Goal: Information Seeking & Learning: Check status

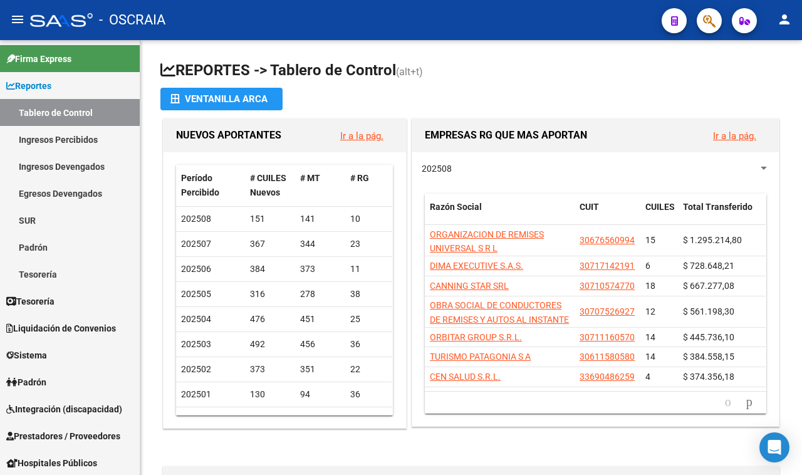
click at [700, 20] on button "button" at bounding box center [709, 20] width 25 height 25
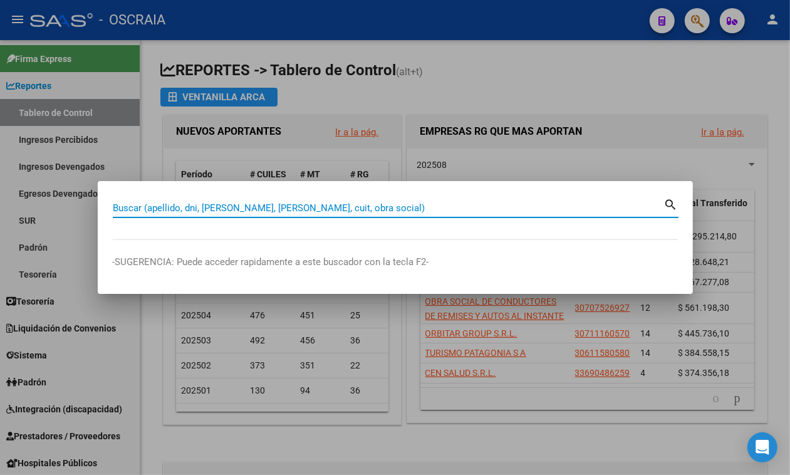
paste input "27283647035"
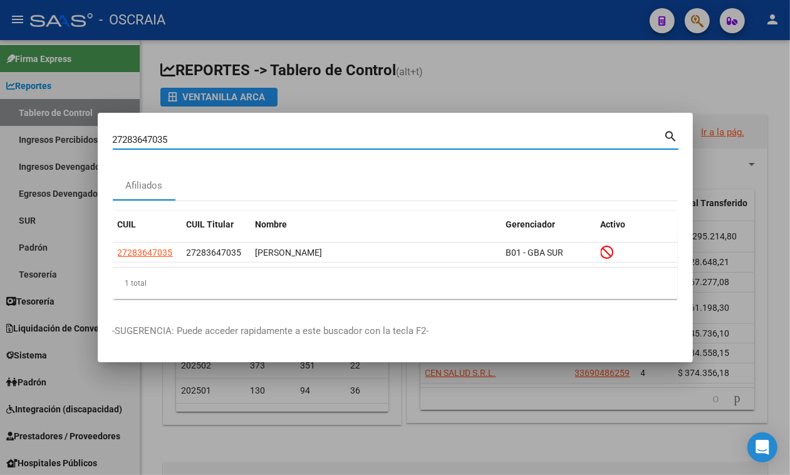
click at [106, 255] on mat-dialog-content "27283647035 Buscar (apellido, dni, cuil, nro traspaso, cuit, obra social) searc…" at bounding box center [395, 218] width 595 height 181
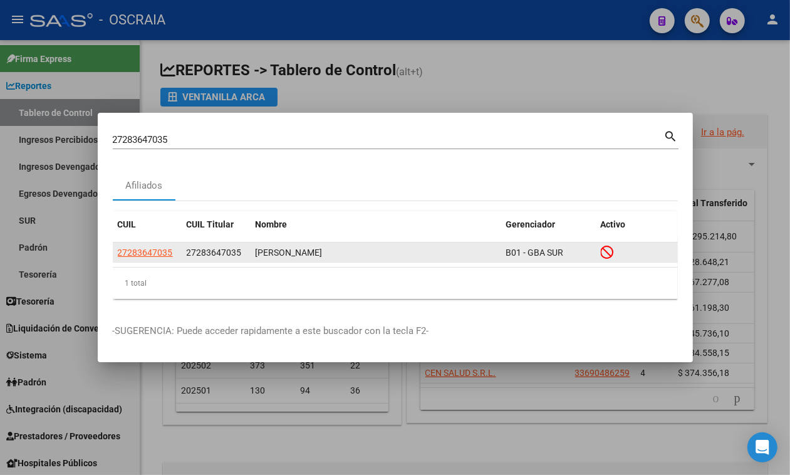
click at [132, 247] on datatable-body-cell "27283647035" at bounding box center [147, 251] width 69 height 19
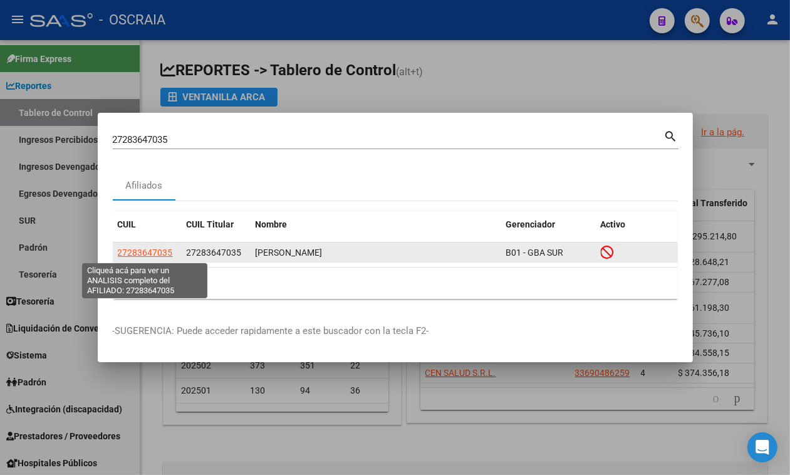
click at [133, 252] on span "27283647035" at bounding box center [145, 252] width 55 height 10
copy span "272"
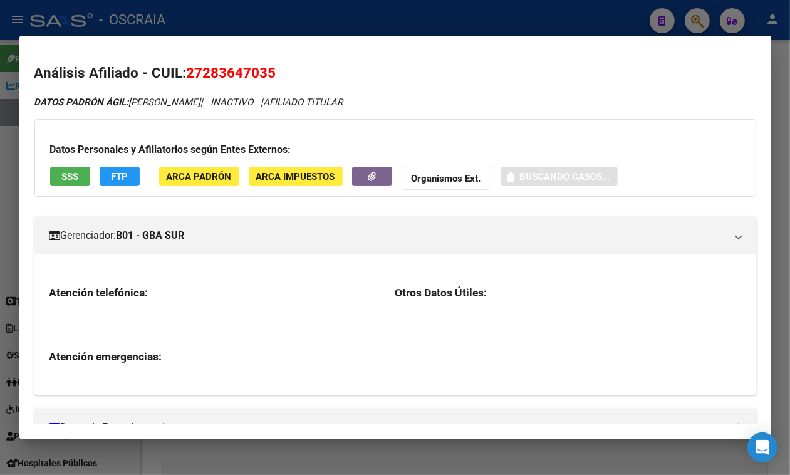
click at [227, 66] on span "27283647035" at bounding box center [232, 73] width 90 height 16
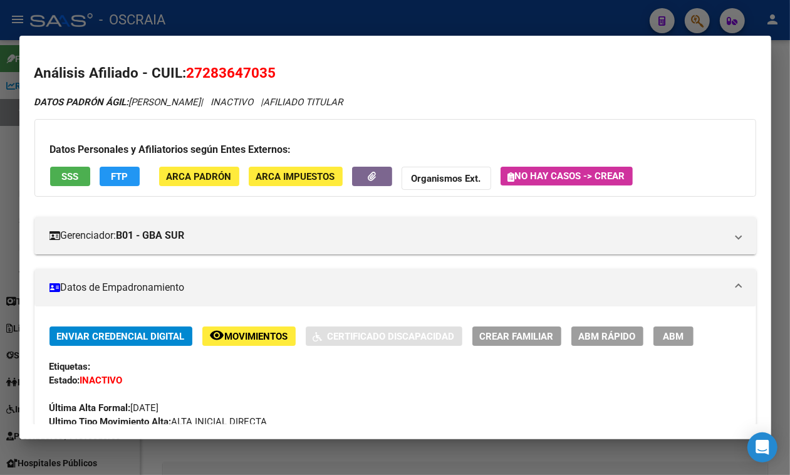
click at [227, 65] on span "27283647035" at bounding box center [232, 73] width 90 height 16
copy span "27283647035"
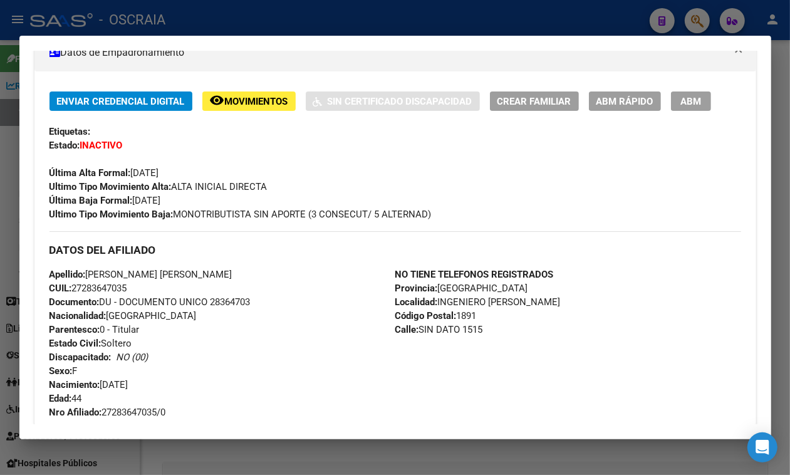
scroll to position [971, 0]
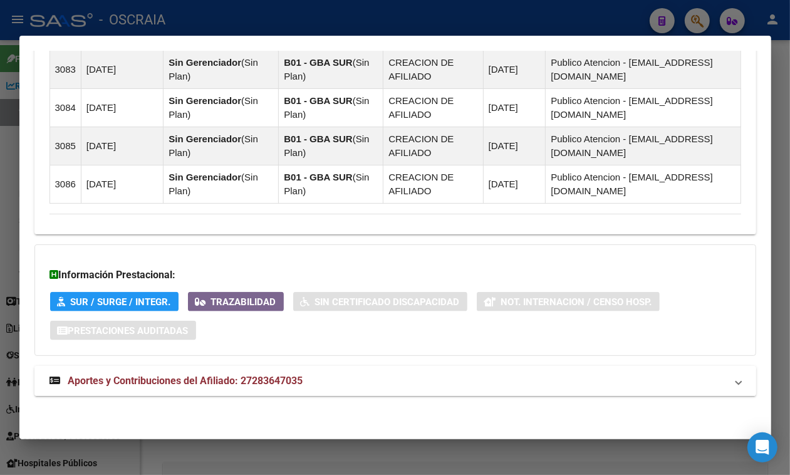
click at [605, 378] on mat-panel-title "Aportes y Contribuciones del Afiliado: 27283647035" at bounding box center [387, 380] width 677 height 15
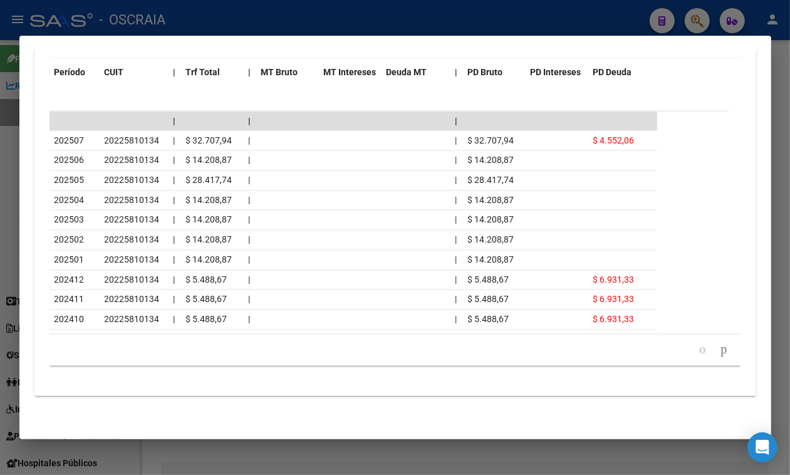
scroll to position [1535, 0]
click at [402, 32] on div at bounding box center [395, 237] width 790 height 475
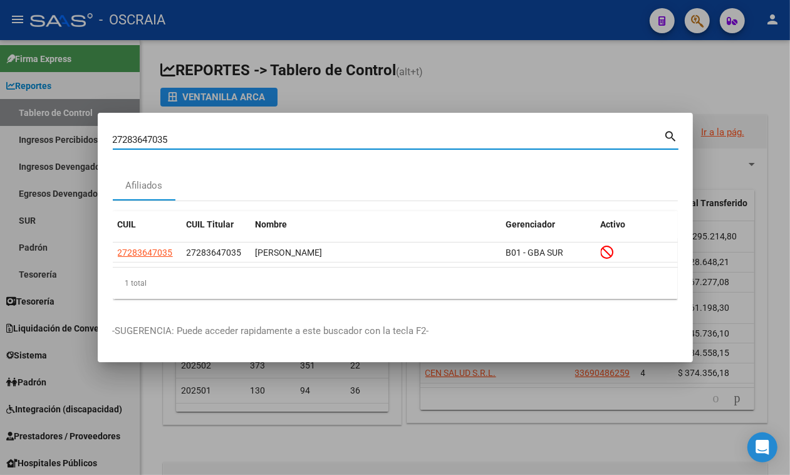
click at [174, 137] on input "27283647035" at bounding box center [388, 139] width 551 height 11
click at [174, 138] on input "27283647035" at bounding box center [388, 139] width 551 height 11
paste input "0-35936034-8"
type input "20359360348"
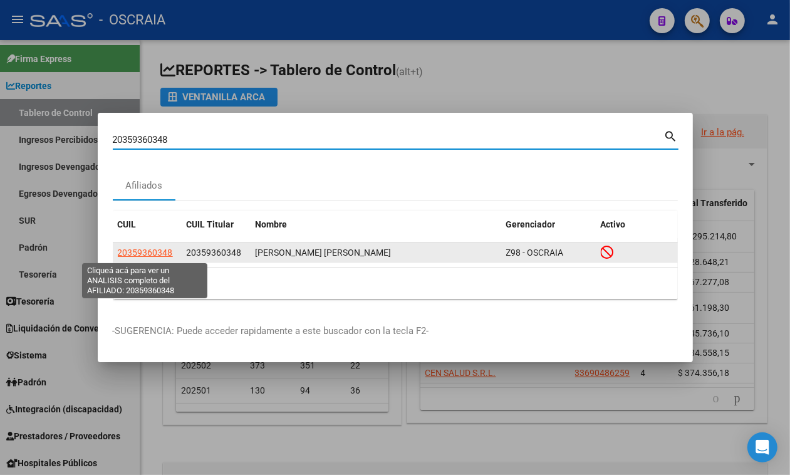
click at [126, 255] on span "20359360348" at bounding box center [145, 252] width 55 height 10
type textarea "20359360348"
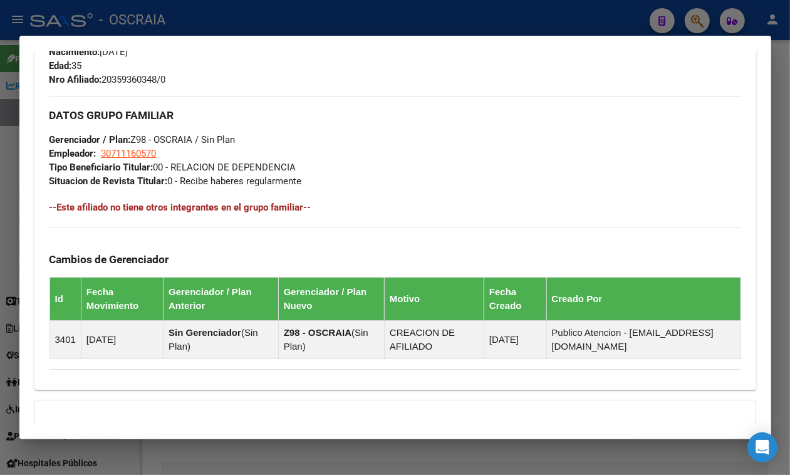
scroll to position [766, 0]
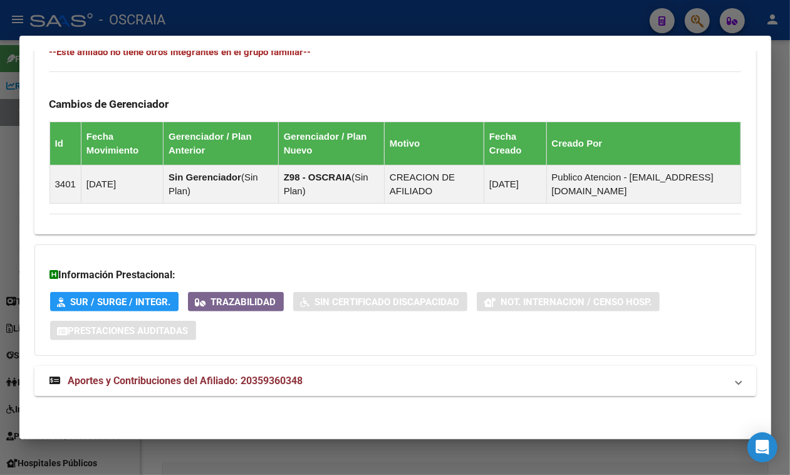
click at [474, 377] on mat-panel-title "Aportes y Contribuciones del Afiliado: 20359360348" at bounding box center [387, 380] width 677 height 15
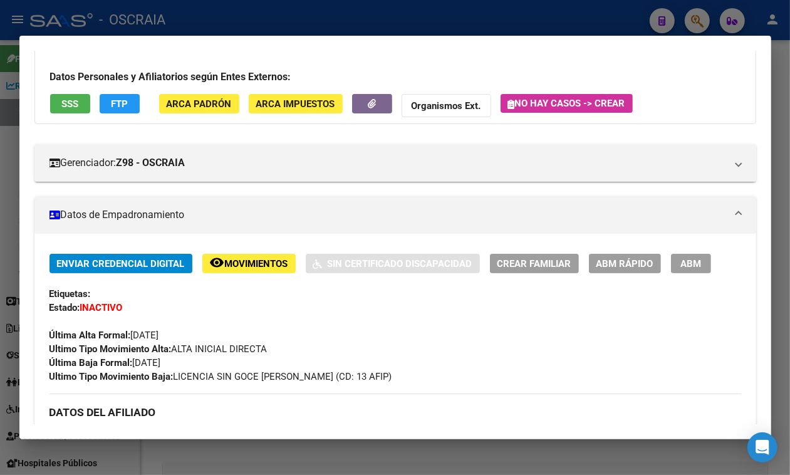
scroll to position [0, 0]
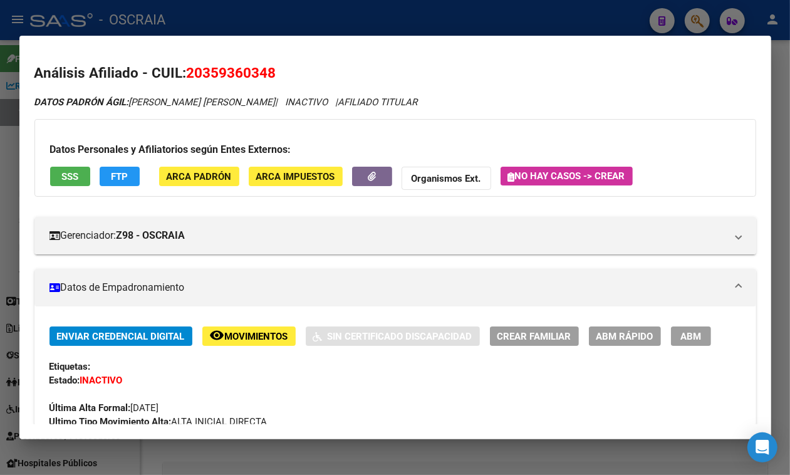
click at [470, 30] on div at bounding box center [395, 237] width 790 height 475
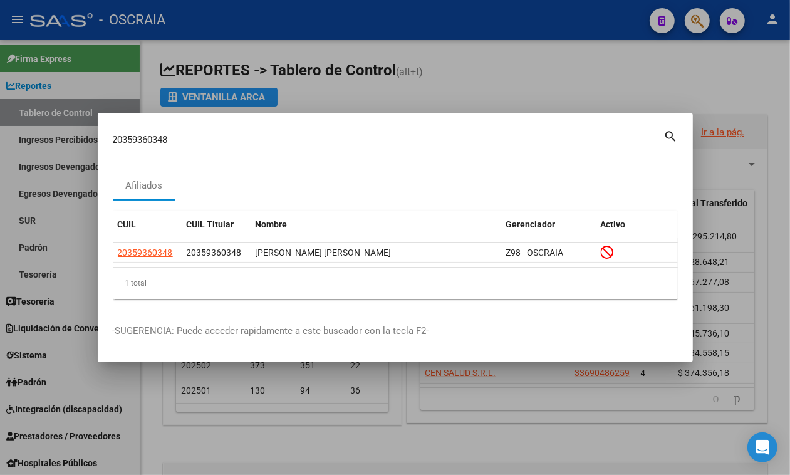
click at [263, 144] on div "20359360348 Buscar (apellido, dni, cuil, nro traspaso, cuit, obra social)" at bounding box center [388, 139] width 551 height 19
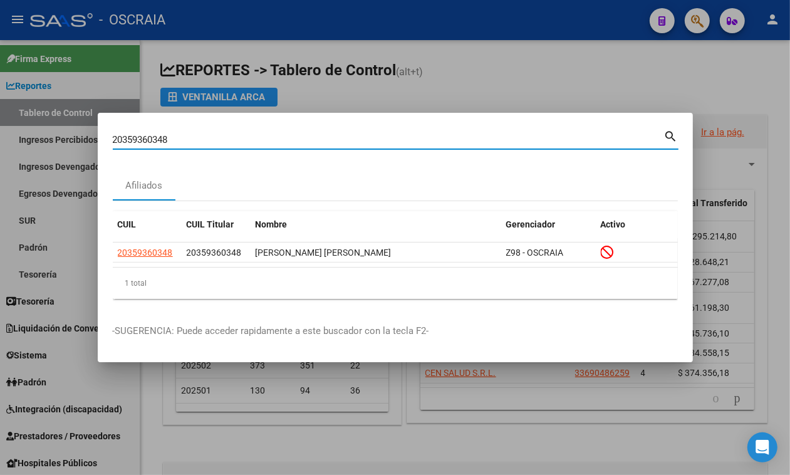
drag, startPoint x: 273, startPoint y: 142, endPoint x: 0, endPoint y: 192, distance: 277.8
click at [0, 192] on div "20359360348 Buscar (apellido, dni, cuil, nro traspaso, cuit, obra social) searc…" at bounding box center [395, 237] width 790 height 475
paste input "7218171597"
type input "27218171597"
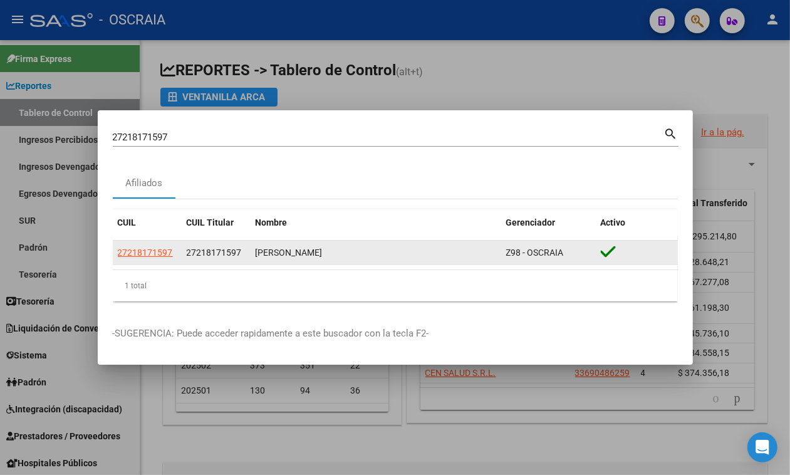
click at [122, 261] on datatable-body-cell "27218171597" at bounding box center [147, 253] width 69 height 24
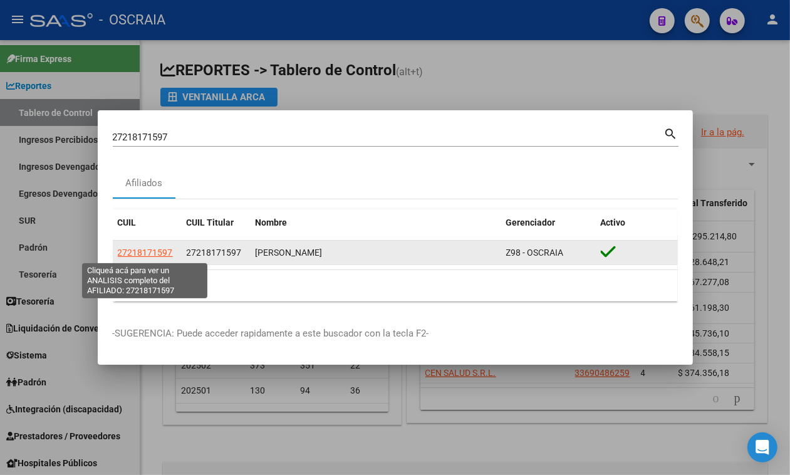
click at [121, 255] on span "27218171597" at bounding box center [145, 252] width 55 height 10
type textarea "27218171597"
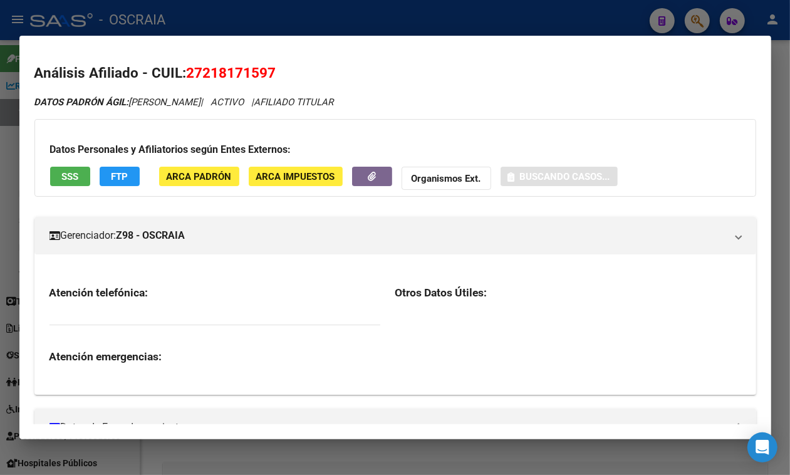
click at [223, 68] on span "27218171597" at bounding box center [232, 73] width 90 height 16
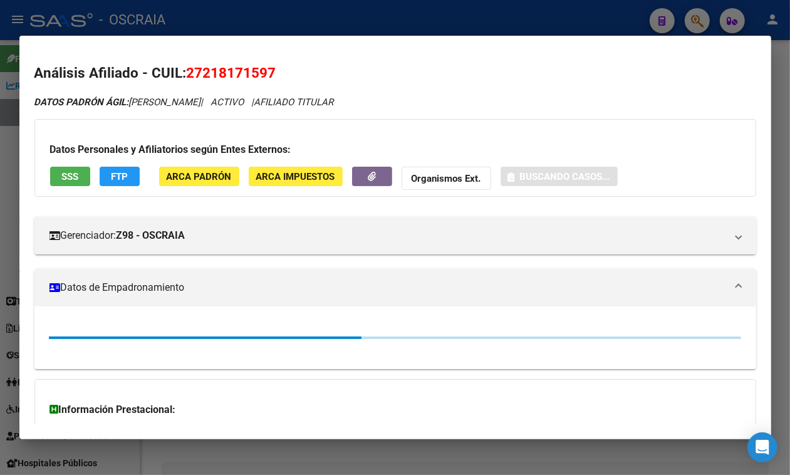
copy span "27218171597"
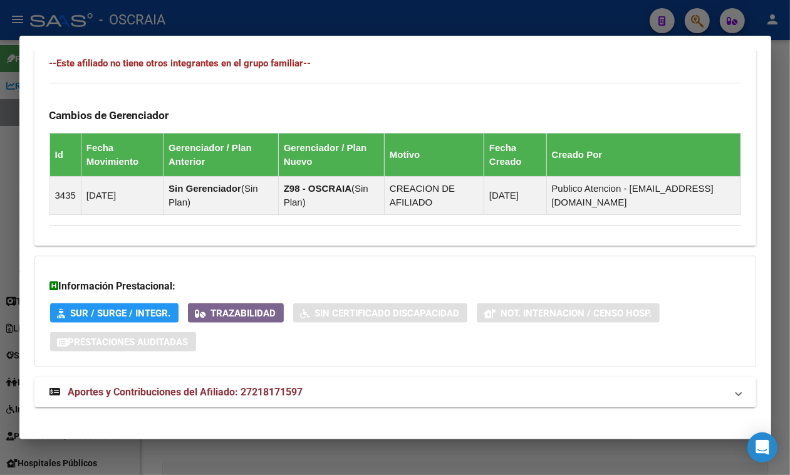
scroll to position [739, 0]
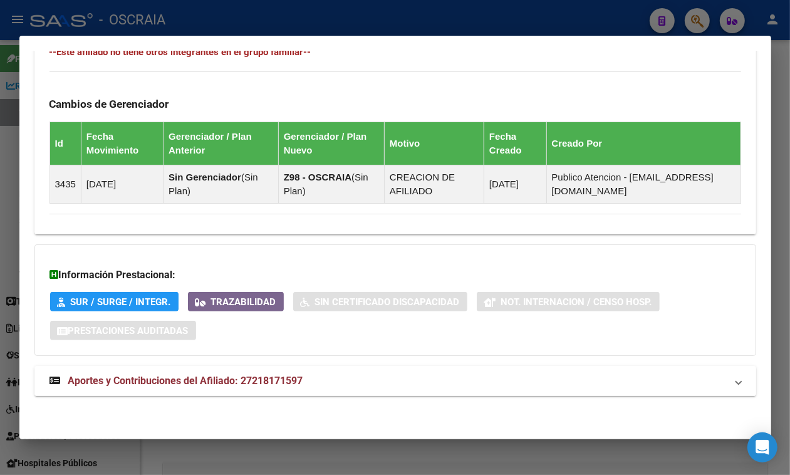
click at [649, 374] on mat-panel-title "Aportes y Contribuciones del Afiliado: 27218171597" at bounding box center [387, 380] width 677 height 15
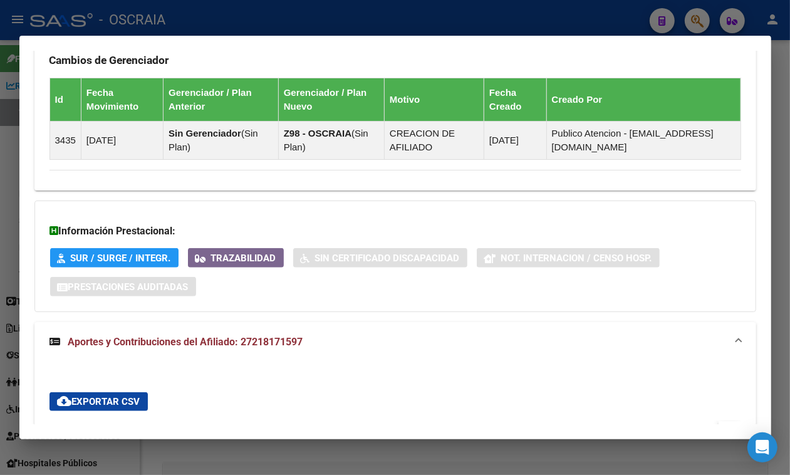
scroll to position [1187, 0]
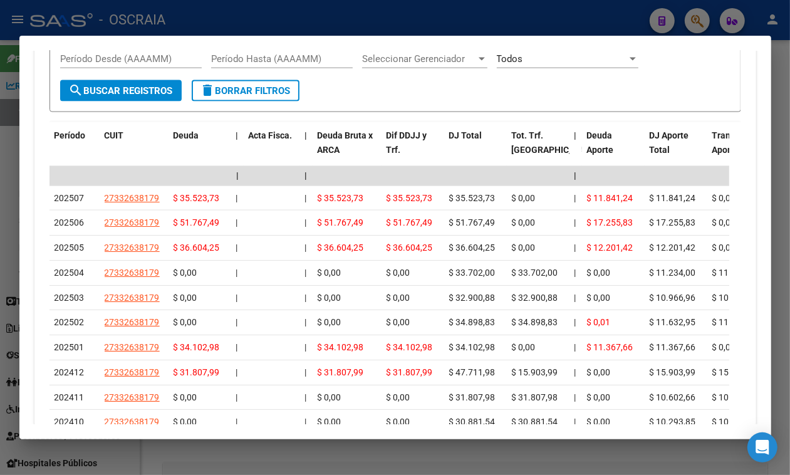
drag, startPoint x: 473, startPoint y: 8, endPoint x: 270, endPoint y: 120, distance: 232.2
click at [474, 8] on div at bounding box center [395, 237] width 790 height 475
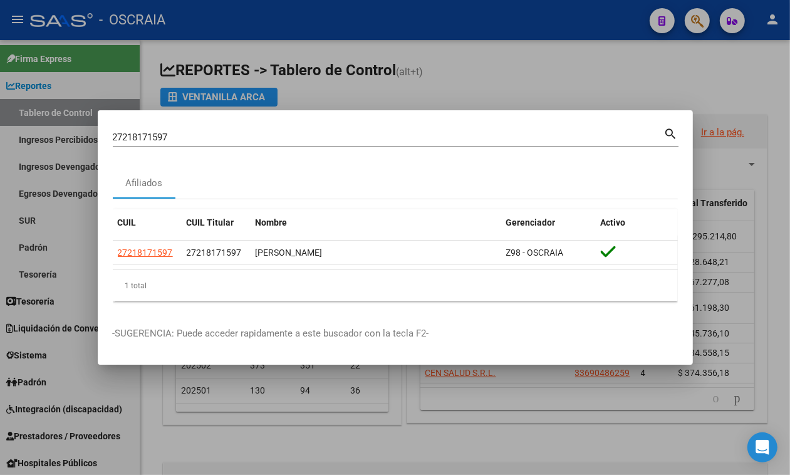
drag, startPoint x: 221, startPoint y: 144, endPoint x: 0, endPoint y: 145, distance: 221.1
click at [0, 145] on div "27218171597 Buscar (apellido, dni, cuil, nro traspaso, cuit, obra social) searc…" at bounding box center [395, 237] width 790 height 475
click at [191, 128] on div "27218171597 Buscar (apellido, dni, cuil, nro traspaso, cuit, obra social)" at bounding box center [388, 137] width 551 height 19
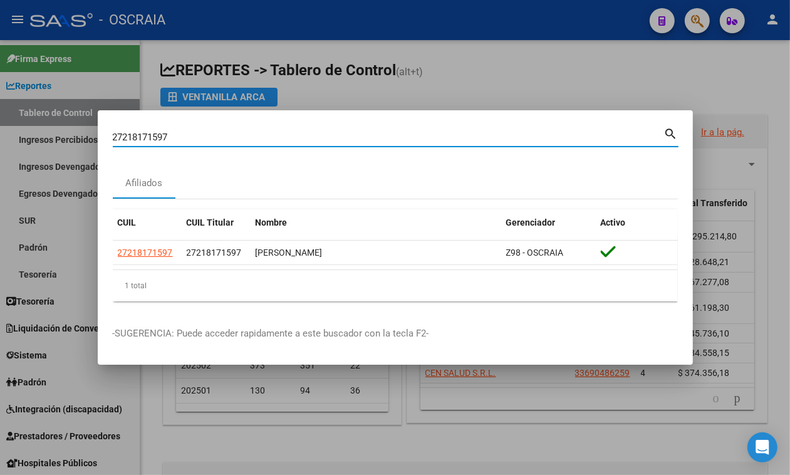
click at [190, 133] on input "27218171597" at bounding box center [388, 137] width 551 height 11
paste input "0167117202"
type input "20167117202"
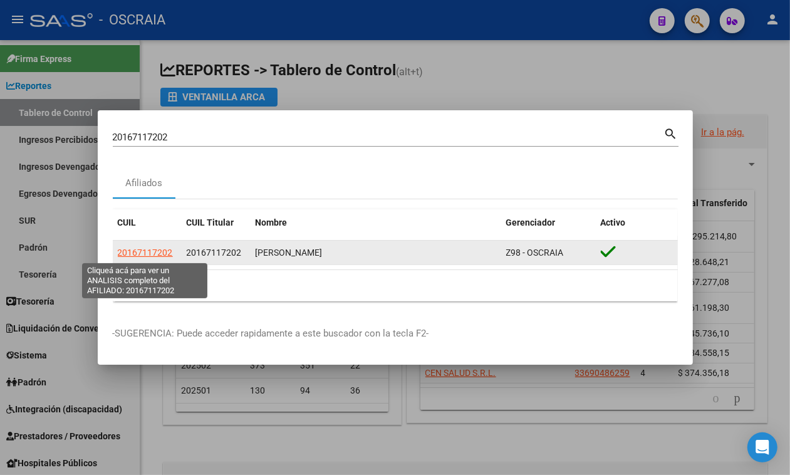
click at [143, 252] on span "20167117202" at bounding box center [145, 252] width 55 height 10
type textarea "20167117202"
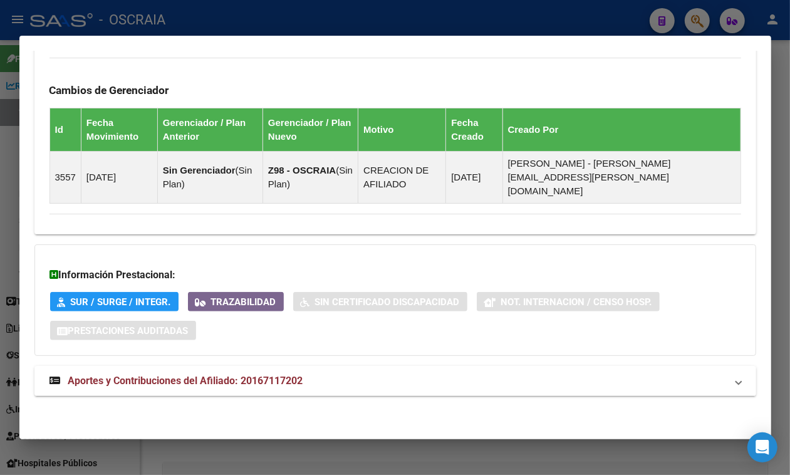
scroll to position [739, 0]
click at [549, 380] on mat-panel-title "Aportes y Contribuciones del Afiliado: 20167117202" at bounding box center [387, 380] width 677 height 15
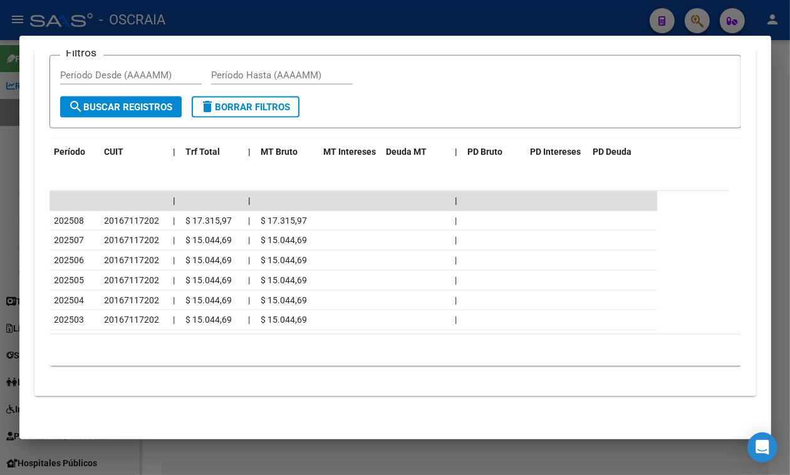
scroll to position [1213, 0]
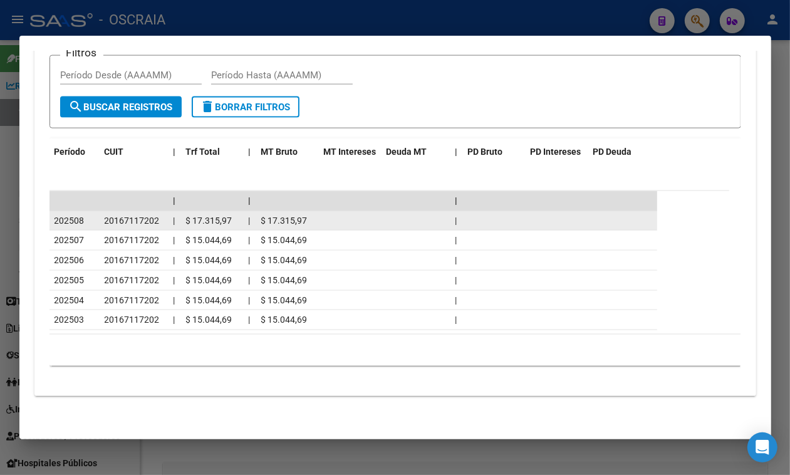
click at [149, 226] on span "20167117202" at bounding box center [132, 221] width 55 height 10
copy span "20167117202"
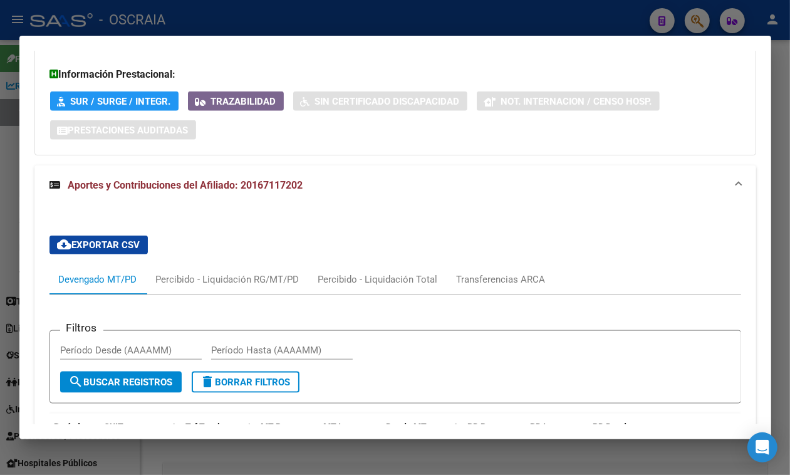
scroll to position [1223, 0]
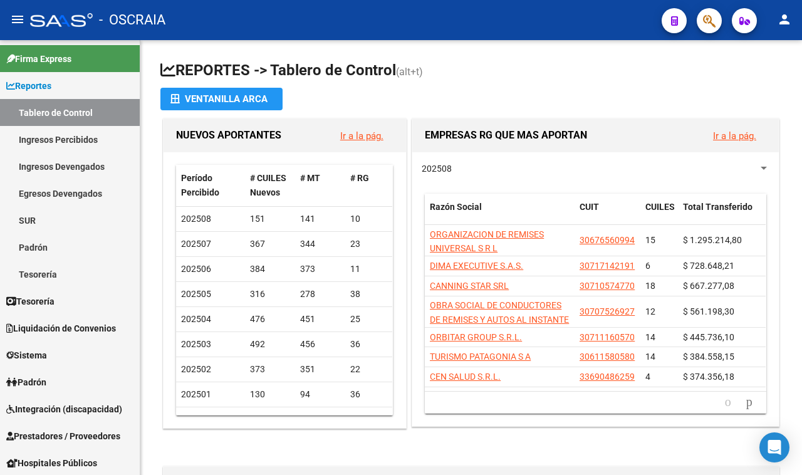
click at [699, 33] on div at bounding box center [704, 21] width 35 height 26
click at [700, 26] on button "button" at bounding box center [709, 20] width 25 height 25
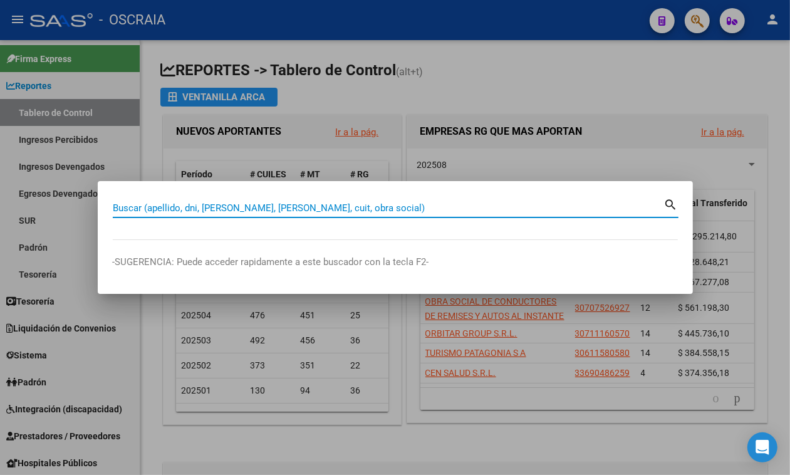
paste input "27-27082424-8"
type input "27270824248"
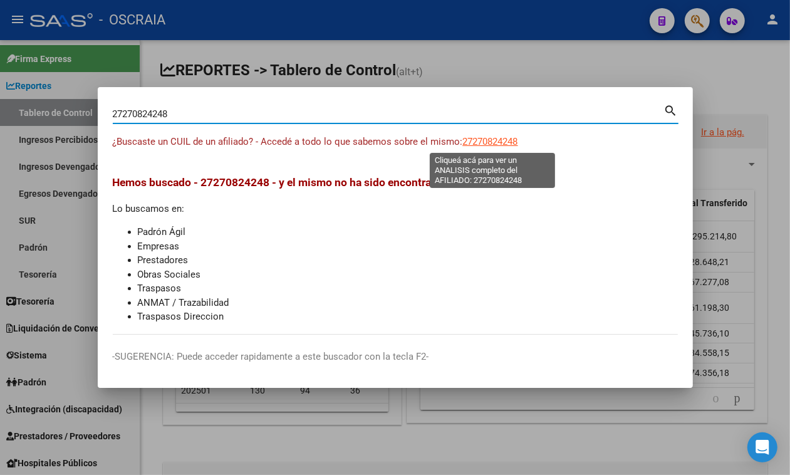
click at [515, 142] on span "27270824248" at bounding box center [490, 141] width 55 height 11
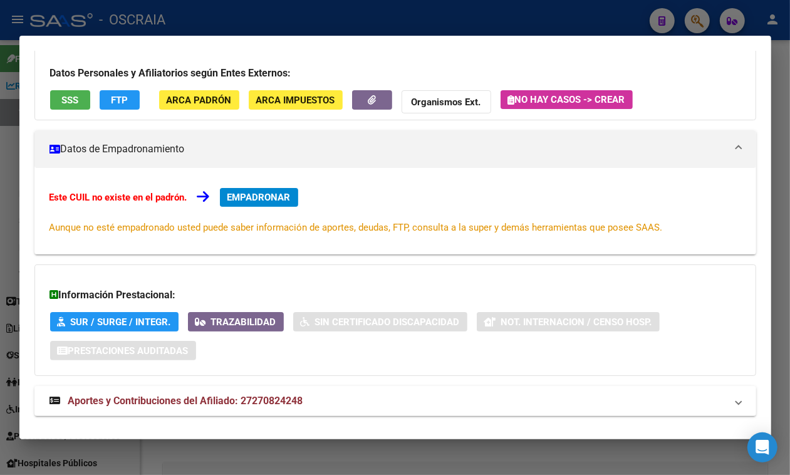
scroll to position [123, 0]
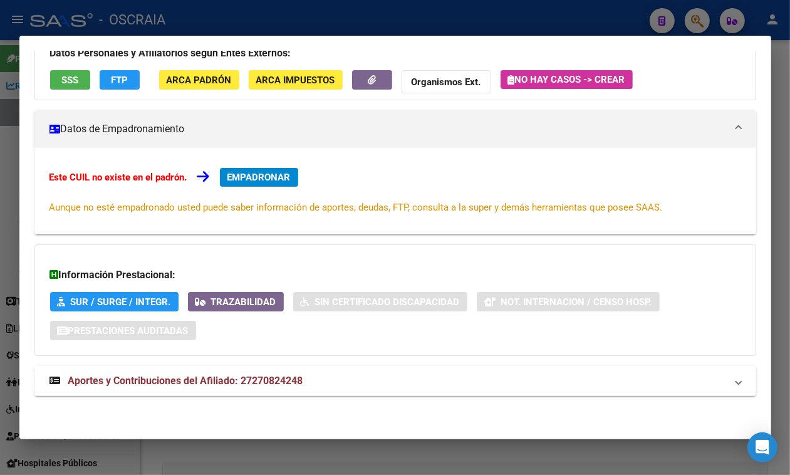
click at [593, 359] on div "DATOS ARCA: MARTINEZ PAULA GABRIELA (13/01/1979) ESTE CUIL NO EXISTE EN EL PADR…" at bounding box center [395, 195] width 722 height 429
click at [583, 363] on div "DATOS ARCA: MARTINEZ PAULA GABRIELA (13/01/1979) ESTE CUIL NO EXISTE EN EL PADR…" at bounding box center [395, 195] width 722 height 429
click at [639, 385] on mat-panel-title "Aportes y Contribuciones del Afiliado: 27270824248" at bounding box center [387, 380] width 677 height 15
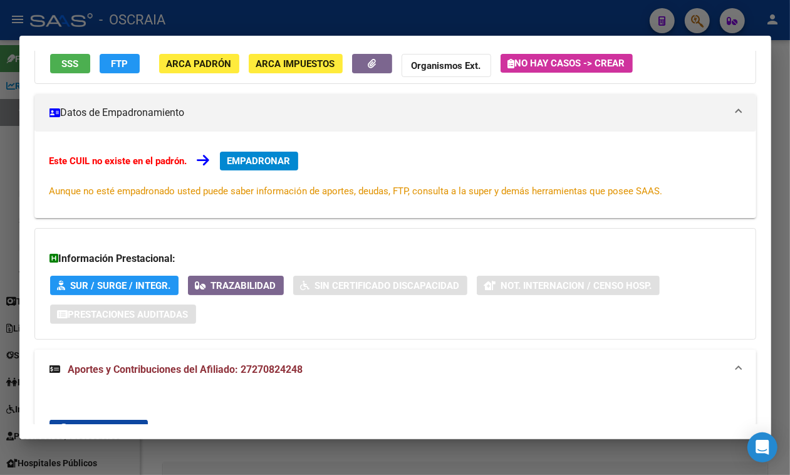
scroll to position [0, 0]
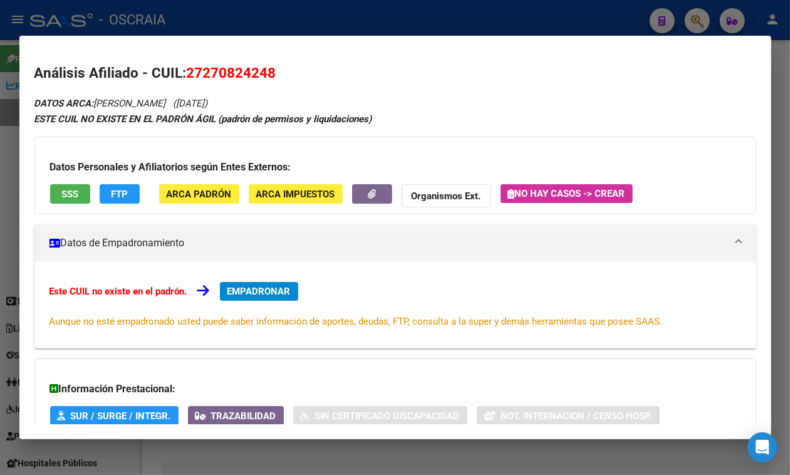
click at [202, 69] on span "27270824248" at bounding box center [232, 73] width 90 height 16
click at [200, 70] on span "27270824248" at bounding box center [232, 73] width 90 height 16
click at [200, 71] on span "27270824248" at bounding box center [232, 73] width 90 height 16
drag, startPoint x: 333, startPoint y: 67, endPoint x: 311, endPoint y: 70, distance: 22.7
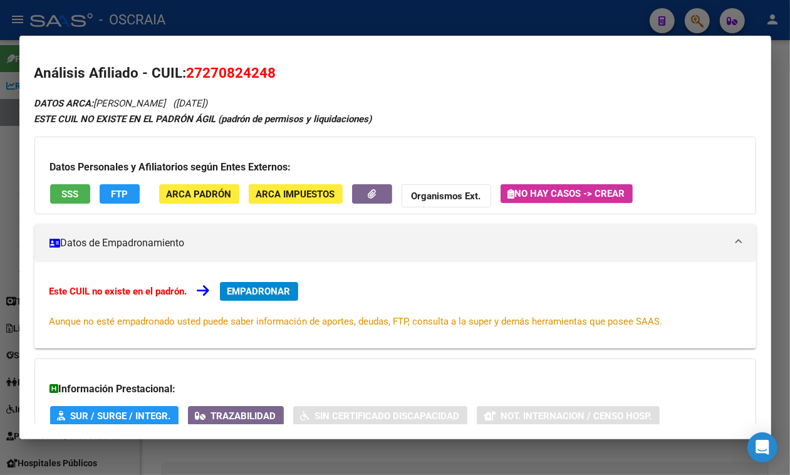
click at [333, 69] on h2 "Análisis Afiliado - CUIL: 27270824248" at bounding box center [395, 73] width 722 height 21
click at [214, 70] on span "27270824248" at bounding box center [232, 73] width 90 height 16
click at [271, 293] on span "EMPADRONAR" at bounding box center [258, 291] width 63 height 11
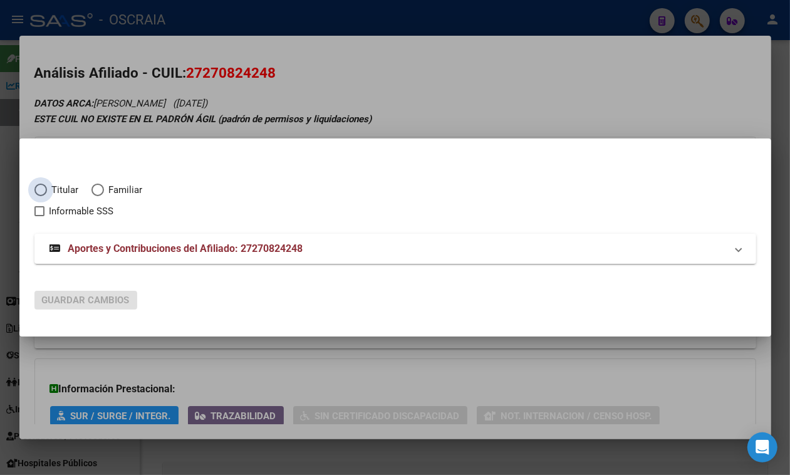
click at [53, 187] on span "Titular" at bounding box center [63, 190] width 32 height 14
click at [47, 187] on input "Titular" at bounding box center [40, 190] width 13 height 13
radio input "true"
checkbox input "true"
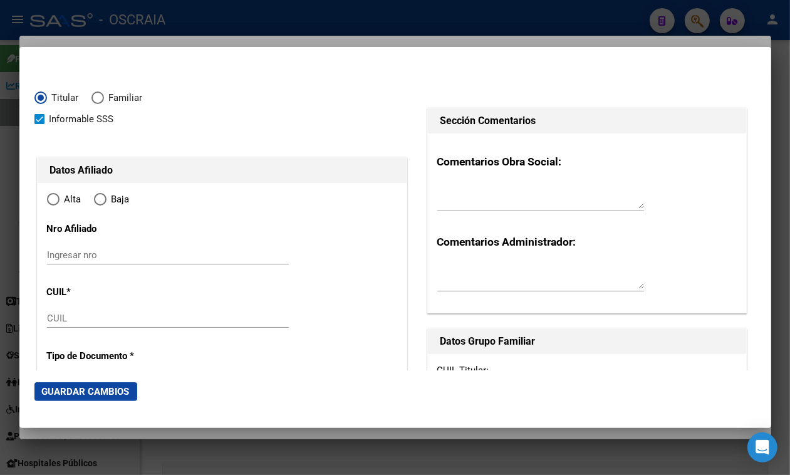
type input "27-27082424-8"
radio input "true"
click at [125, 258] on input "Ingresar nro" at bounding box center [168, 254] width 242 height 11
type input "27082424"
type input "MARTINEZ"
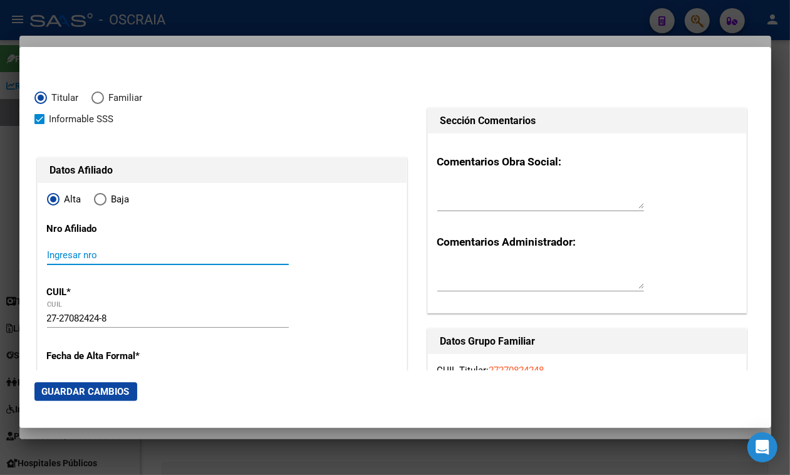
type input "PAULA GABRIELA"
type input "1979-01-13"
type input "TANDIL"
type input "7000"
type input "LOS CRISANTEMOS"
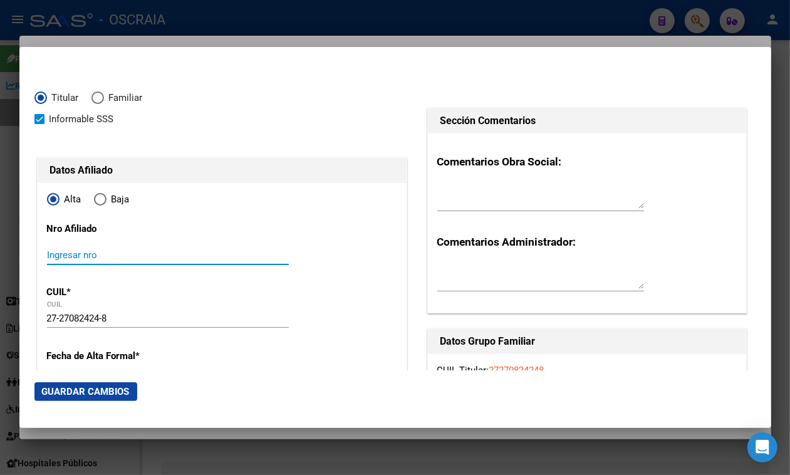
type input "1939"
paste input "27270824248"
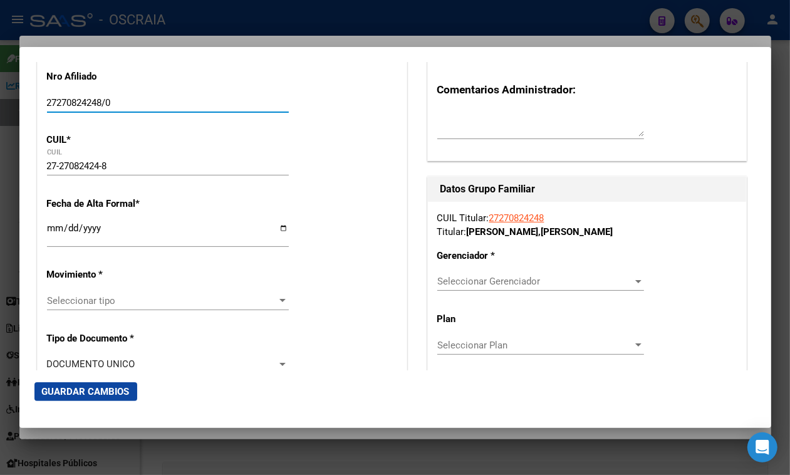
scroll to position [157, 0]
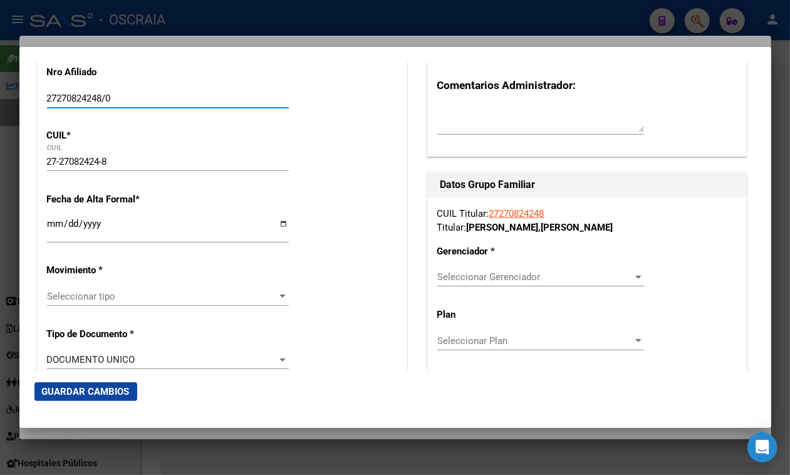
type input "27270824248/0"
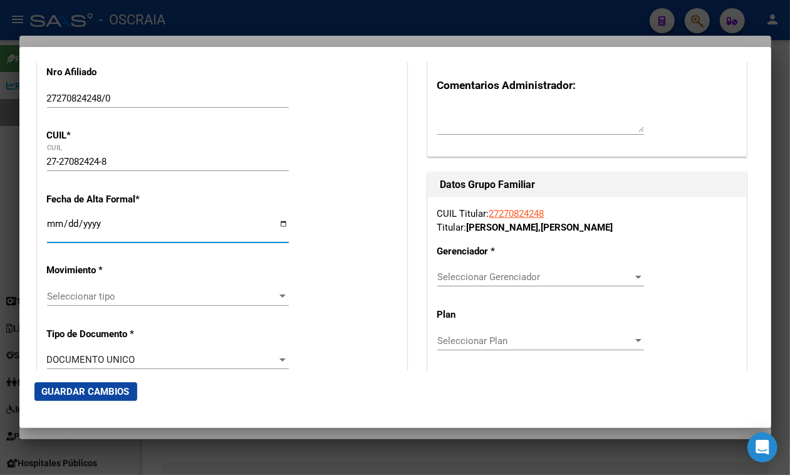
click at [55, 227] on input "Ingresar fecha" at bounding box center [168, 229] width 242 height 20
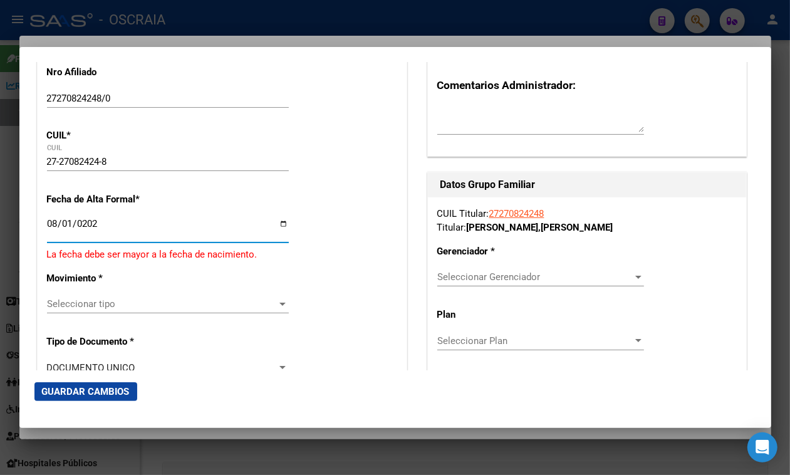
type input "2025-08-01"
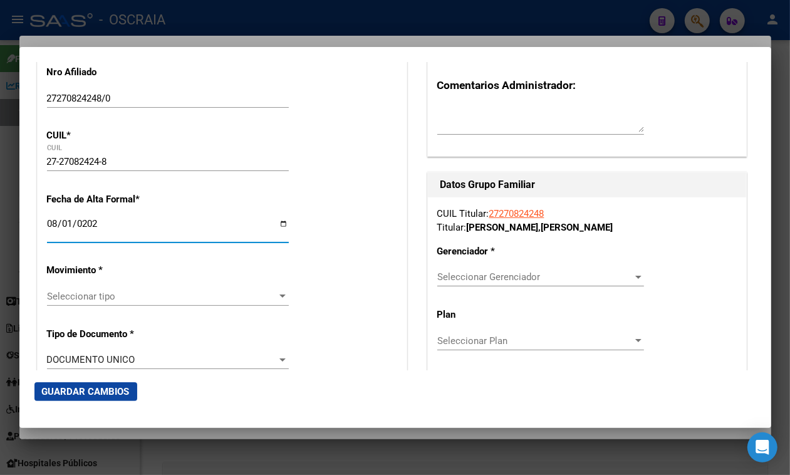
click at [49, 296] on span "Seleccionar tipo" at bounding box center [162, 296] width 231 height 11
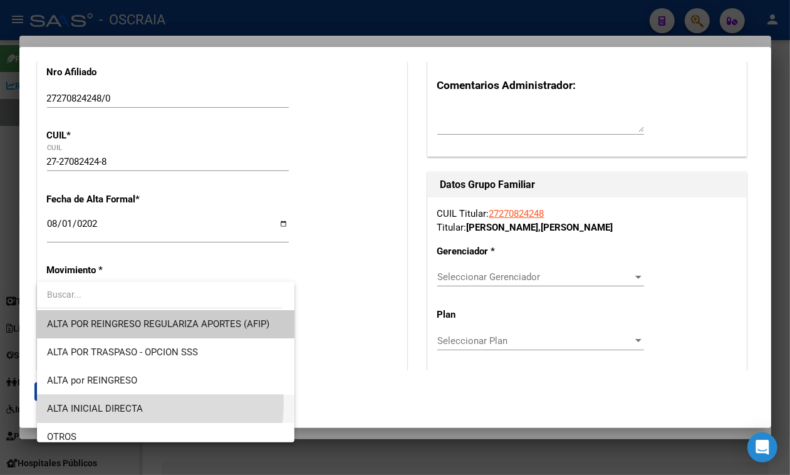
drag, startPoint x: 117, startPoint y: 402, endPoint x: 133, endPoint y: 380, distance: 27.3
click at [117, 403] on span "ALTA INICIAL DIRECTA" at bounding box center [165, 409] width 237 height 28
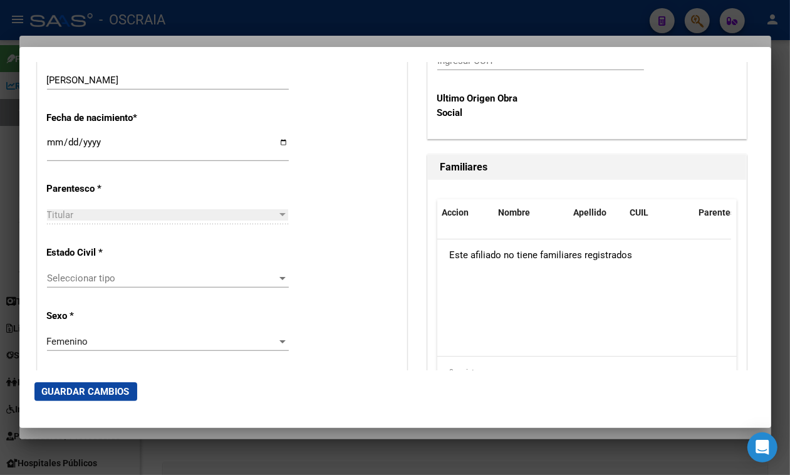
scroll to position [705, 0]
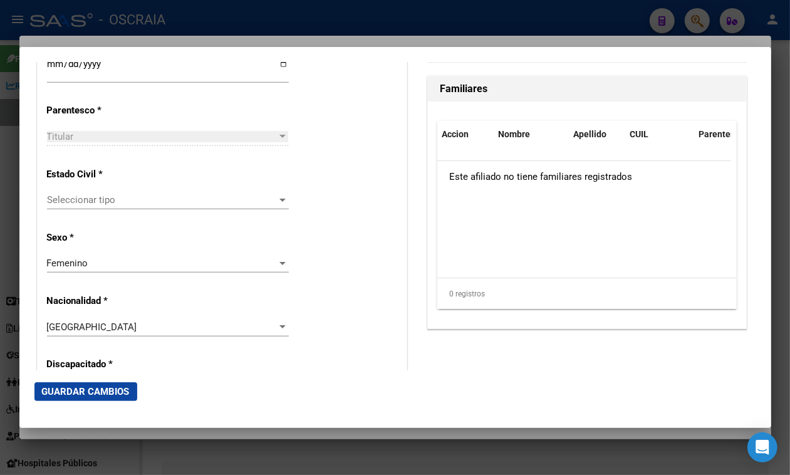
click at [113, 195] on span "Seleccionar tipo" at bounding box center [162, 199] width 231 height 11
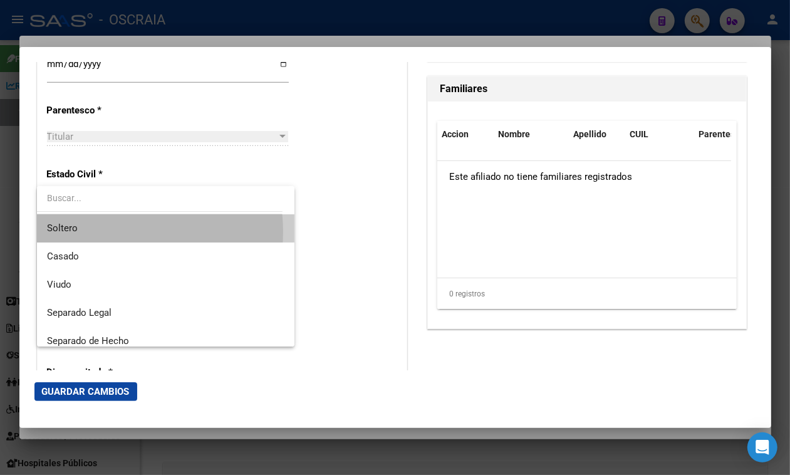
click at [105, 232] on span "Soltero" at bounding box center [165, 228] width 237 height 28
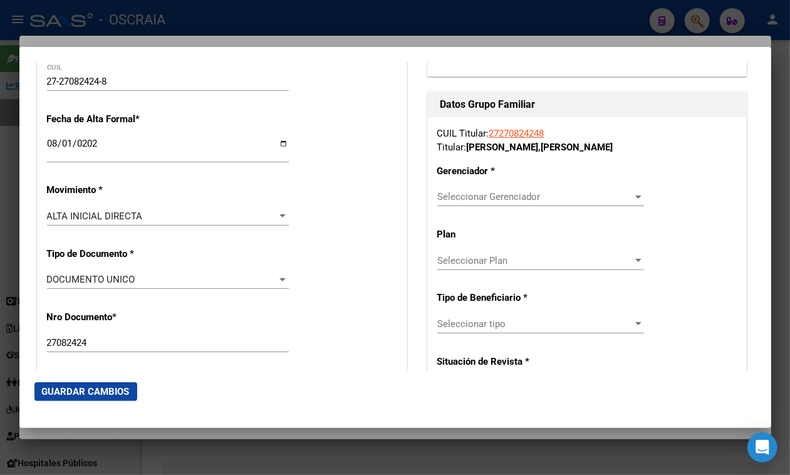
scroll to position [209, 0]
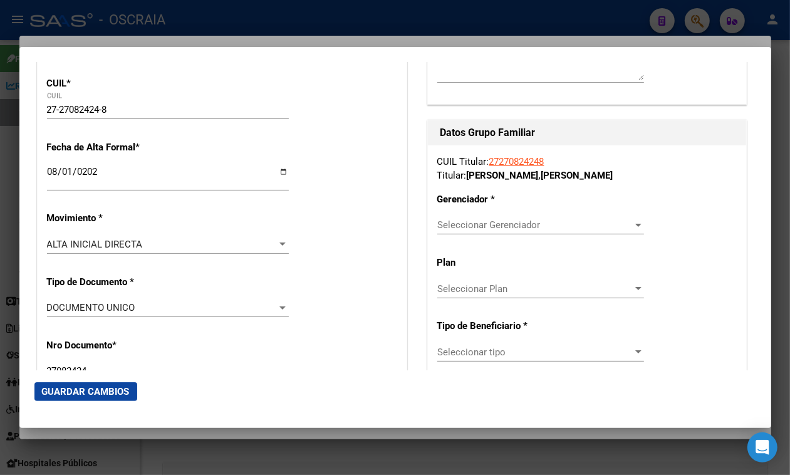
click at [525, 224] on span "Seleccionar Gerenciador" at bounding box center [534, 224] width 195 height 11
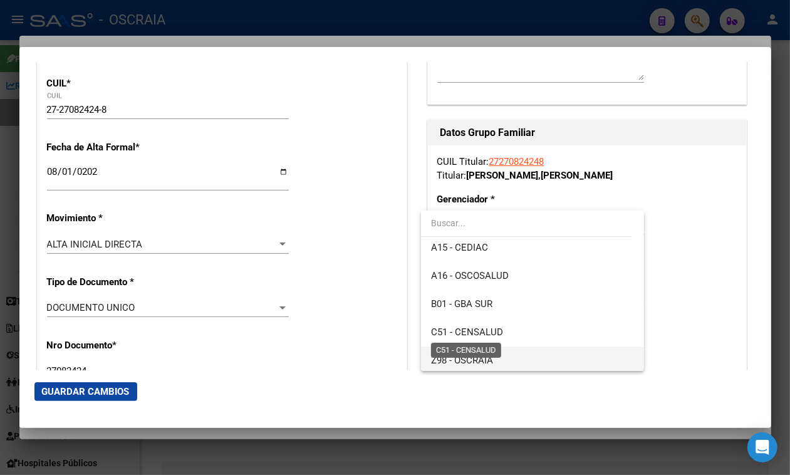
scroll to position [78, 0]
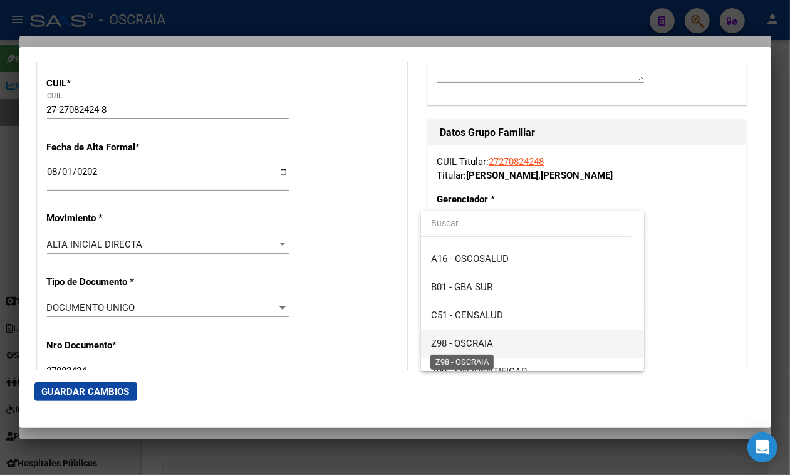
click at [480, 343] on span "Z98 - OSCRAIA" at bounding box center [462, 343] width 62 height 11
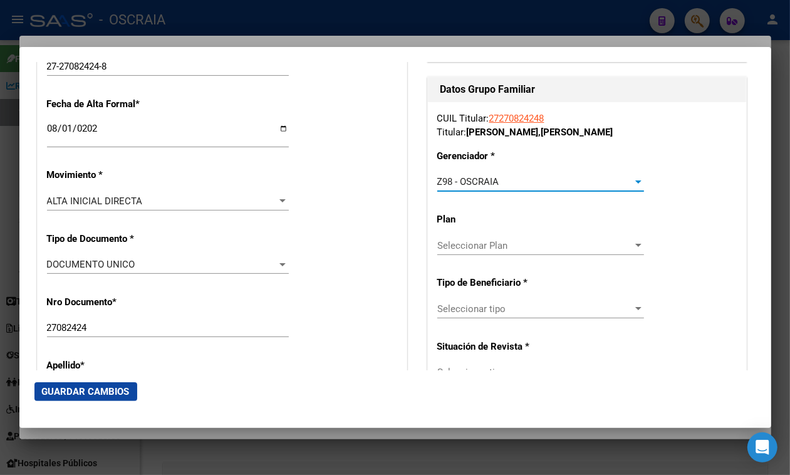
scroll to position [287, 0]
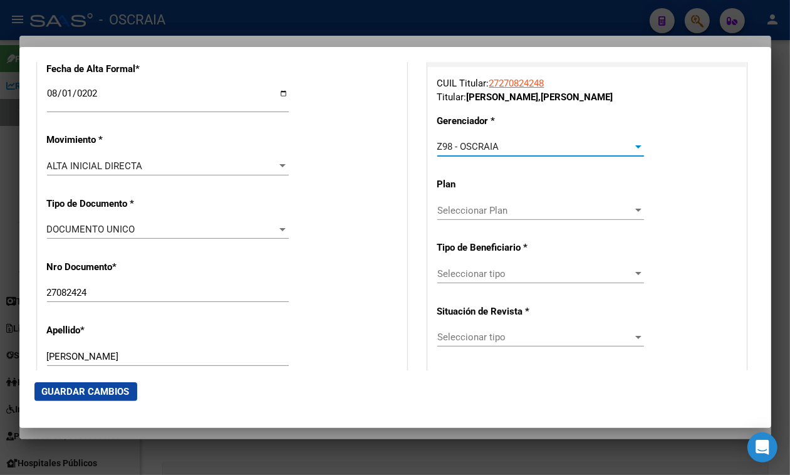
click at [486, 264] on div "Seleccionar tipo Seleccionar tipo" at bounding box center [540, 273] width 207 height 19
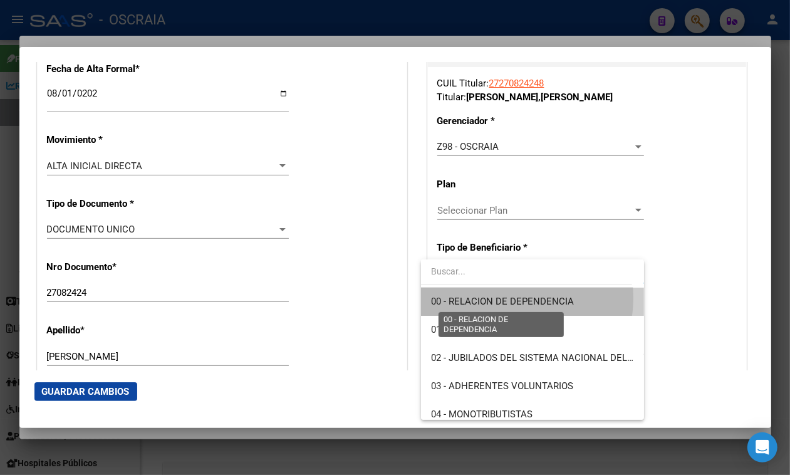
drag, startPoint x: 498, startPoint y: 298, endPoint x: 602, endPoint y: 343, distance: 113.6
click at [500, 298] on span "00 - RELACION DE DEPENDENCIA" at bounding box center [502, 301] width 143 height 11
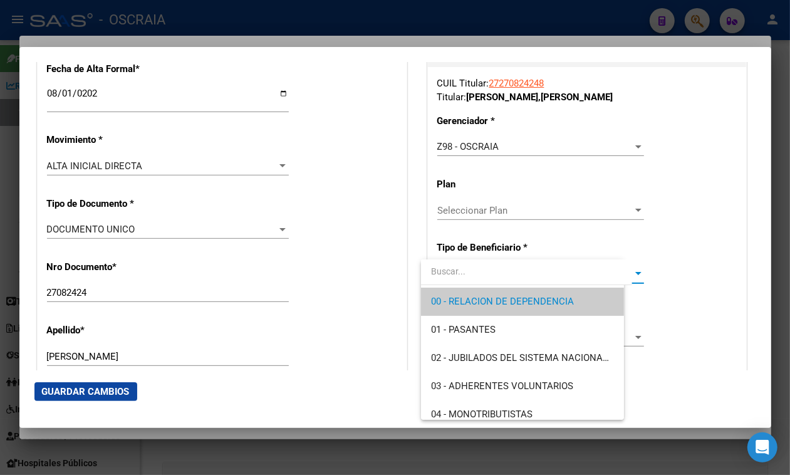
type input "30-71510840-9"
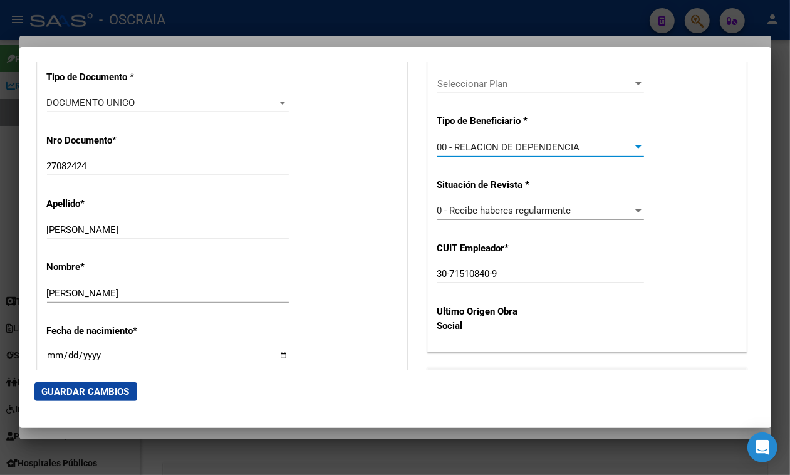
scroll to position [444, 0]
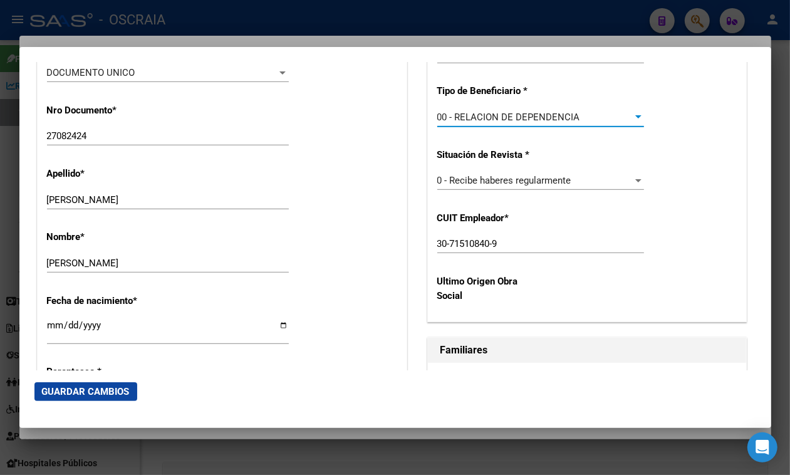
click at [48, 393] on span "Guardar Cambios" at bounding box center [86, 391] width 88 height 11
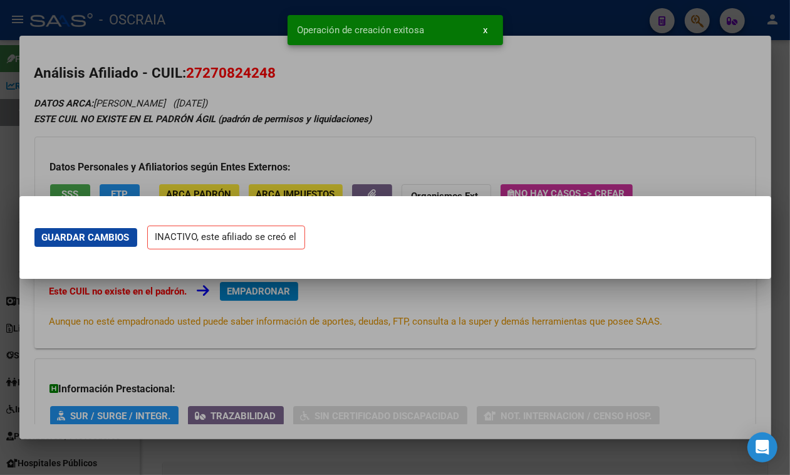
scroll to position [0, 0]
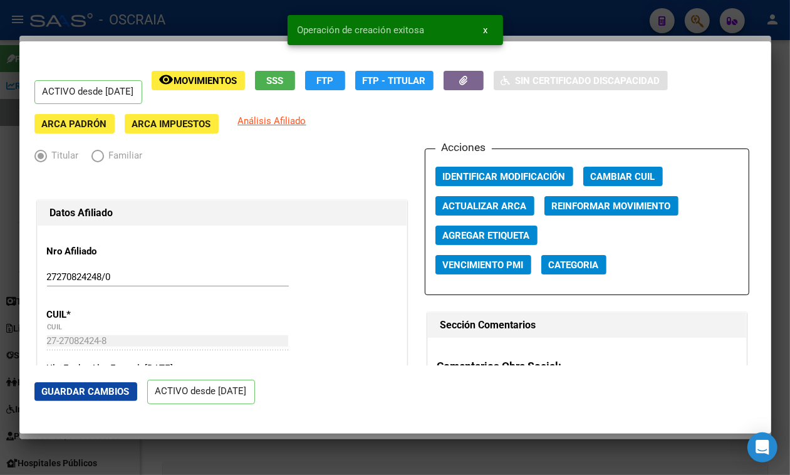
click at [243, 11] on div at bounding box center [395, 237] width 790 height 475
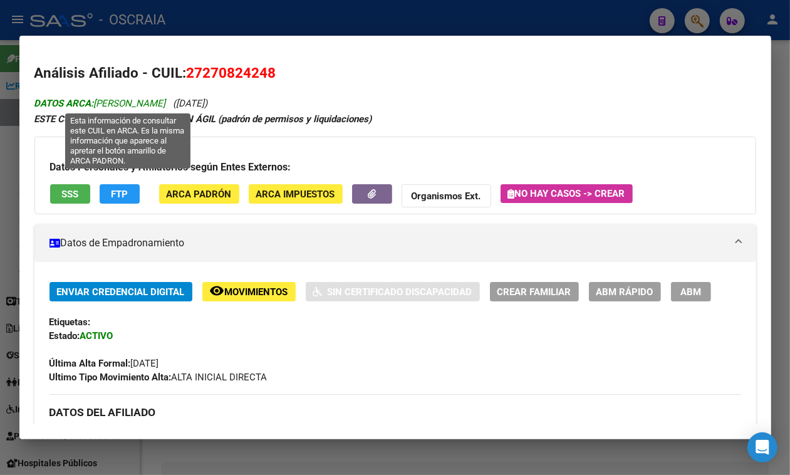
drag, startPoint x: 94, startPoint y: 104, endPoint x: 148, endPoint y: 98, distance: 54.2
click at [148, 98] on span "DATOS ARCA: MARTINEZ PAULA GABRIELA" at bounding box center [100, 103] width 132 height 11
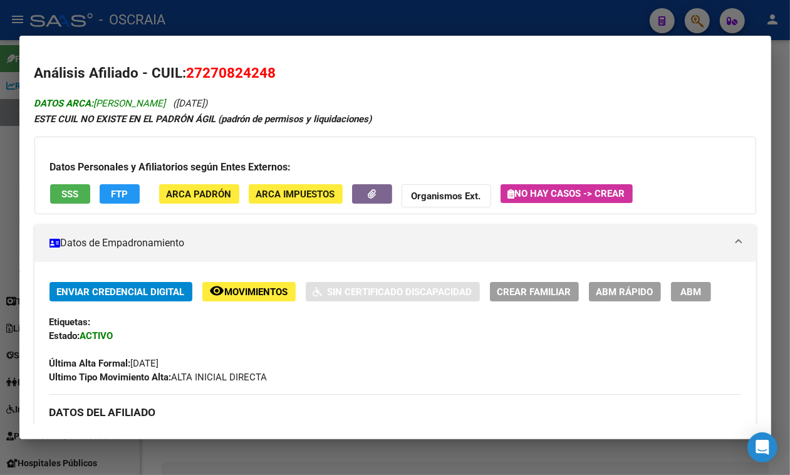
click at [97, 104] on span "DATOS ARCA: MARTINEZ PAULA GABRIELA" at bounding box center [100, 103] width 132 height 11
drag, startPoint x: 97, startPoint y: 104, endPoint x: 306, endPoint y: 89, distance: 209.2
copy icon "MARTINEZ PAULA GABRIELA (13/01/1979)"
click at [237, 81] on h2 "Análisis Afiliado - CUIL: 27270824248" at bounding box center [395, 73] width 722 height 21
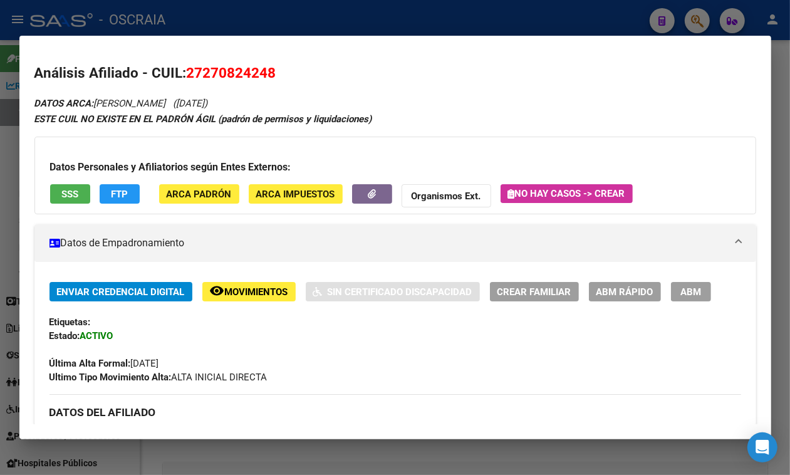
click at [238, 70] on span "27270824248" at bounding box center [232, 73] width 90 height 16
copy span "27270824248"
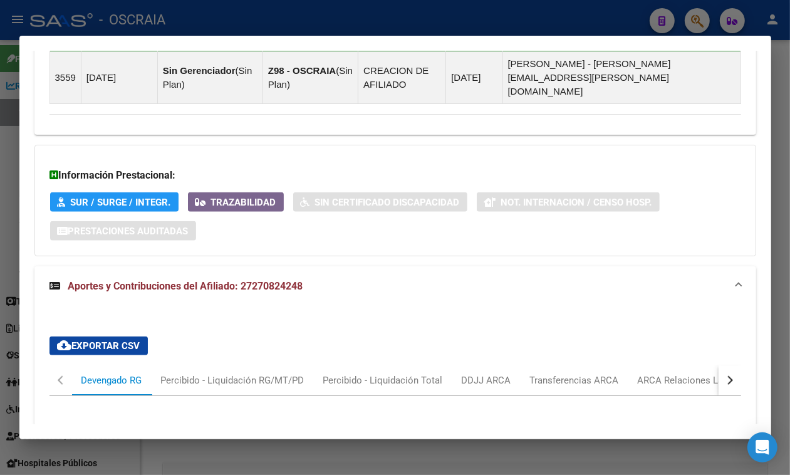
scroll to position [1111, 0]
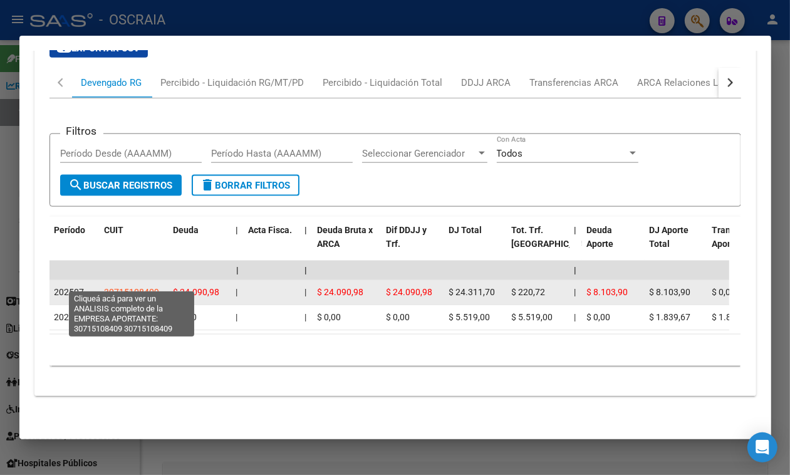
click at [108, 287] on span "30715108409" at bounding box center [132, 292] width 55 height 10
type textarea "30715108409"
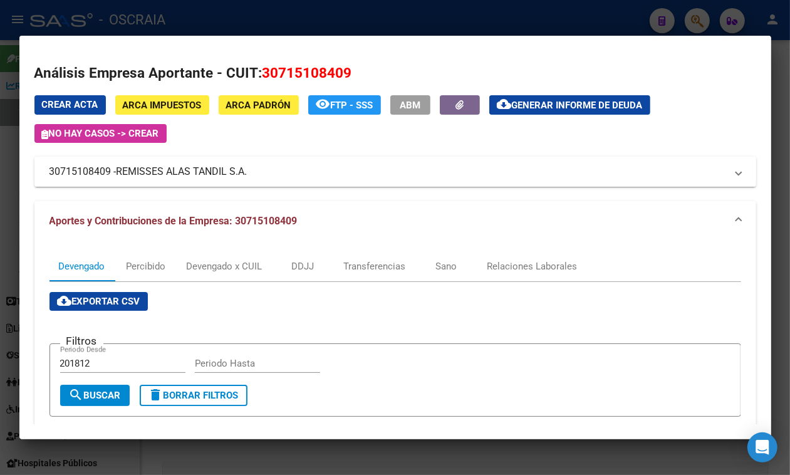
drag, startPoint x: 120, startPoint y: 177, endPoint x: 248, endPoint y: 179, distance: 128.5
click at [247, 179] on span "REMISSES ALAS TANDIL S.A." at bounding box center [182, 171] width 131 height 15
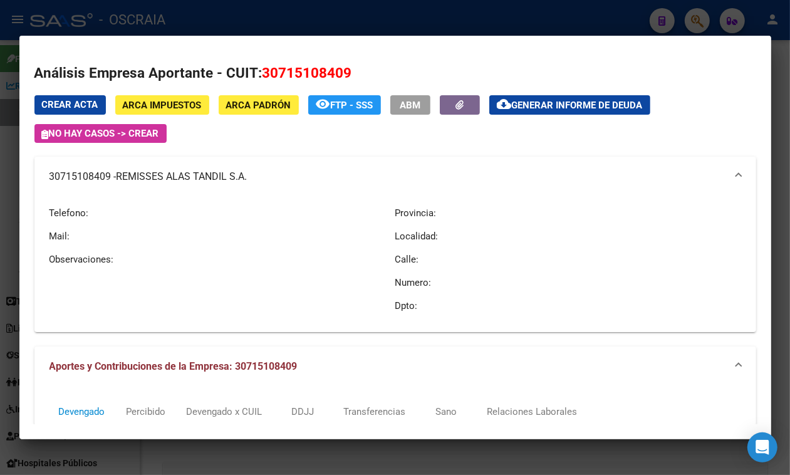
click at [420, 28] on div at bounding box center [395, 237] width 790 height 475
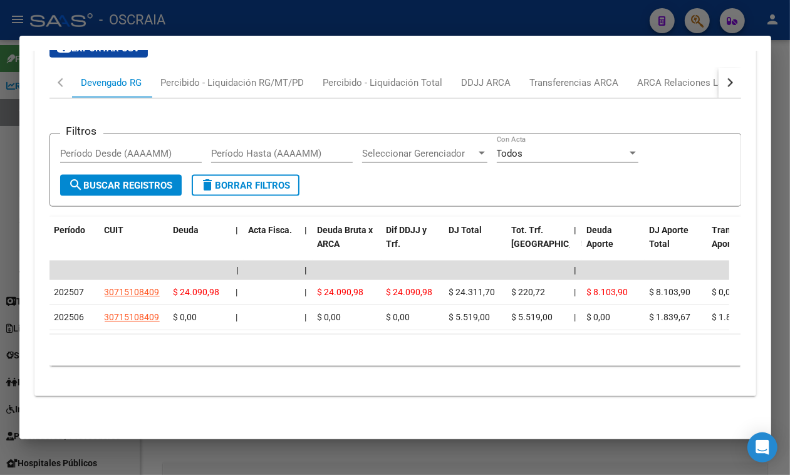
click at [417, 24] on div at bounding box center [395, 237] width 790 height 475
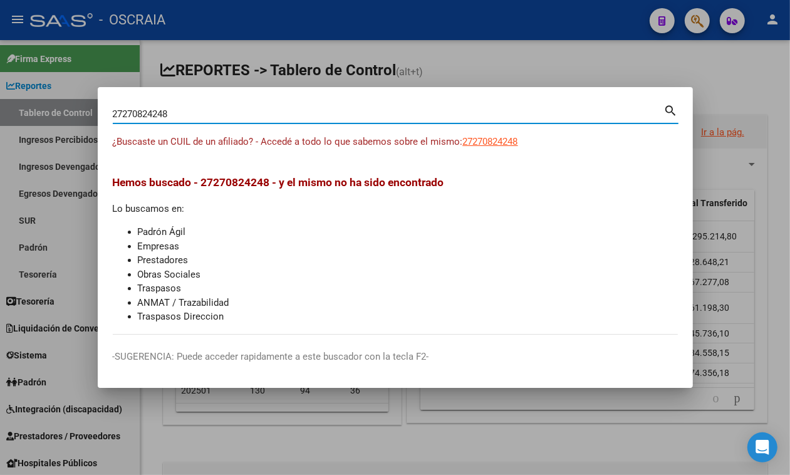
drag, startPoint x: 273, startPoint y: 114, endPoint x: 0, endPoint y: 150, distance: 275.5
click at [0, 150] on div "27270824248 Buscar (apellido, dni, cuil, nro traspaso, cuit, obra social) searc…" at bounding box center [395, 237] width 790 height 475
paste input "0283762832"
type input "20283762832"
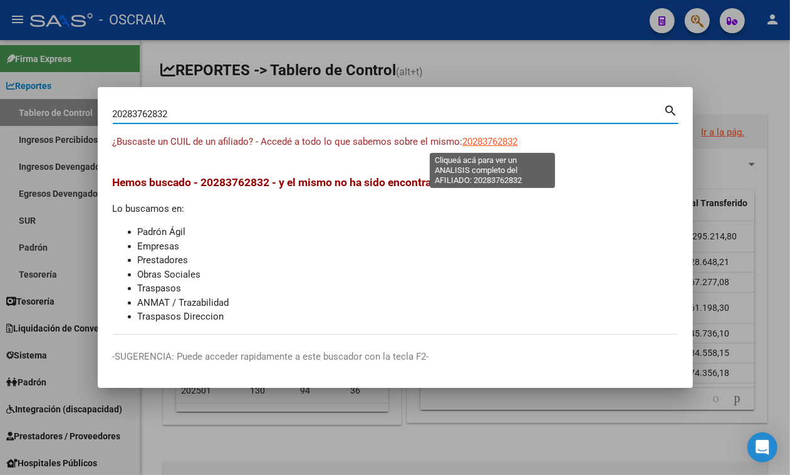
click at [470, 142] on span "20283762832" at bounding box center [490, 141] width 55 height 11
type textarea "20283762832"
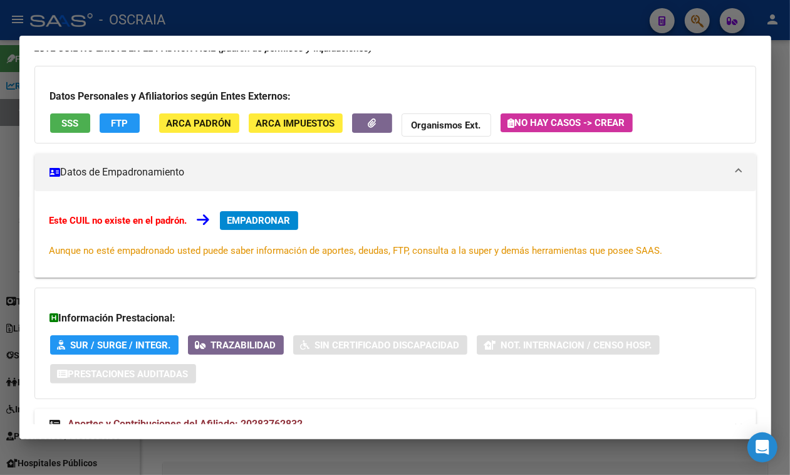
scroll to position [123, 0]
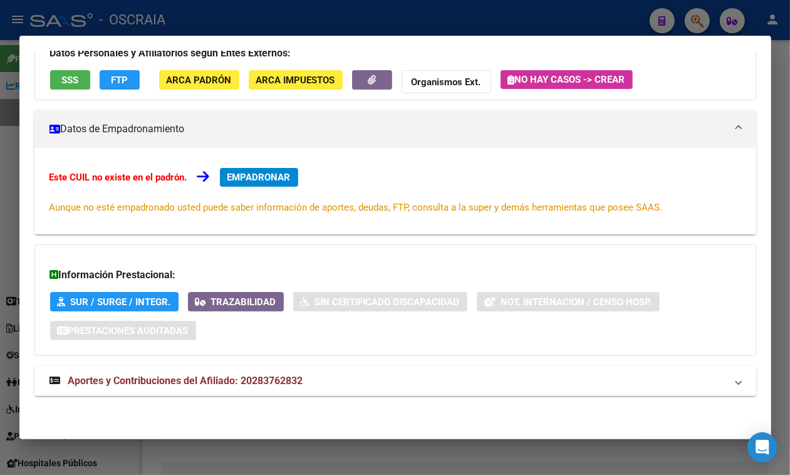
drag, startPoint x: 539, startPoint y: 358, endPoint x: 538, endPoint y: 364, distance: 6.4
click at [539, 361] on div "DATOS ARCA: JEREZ CRISTIAN ARIEL (18/07/1980) ESTE CUIL NO EXISTE EN EL PADRÓN …" at bounding box center [395, 195] width 722 height 429
click at [534, 375] on mat-panel-title "Aportes y Contribuciones del Afiliado: 20283762832" at bounding box center [387, 380] width 677 height 15
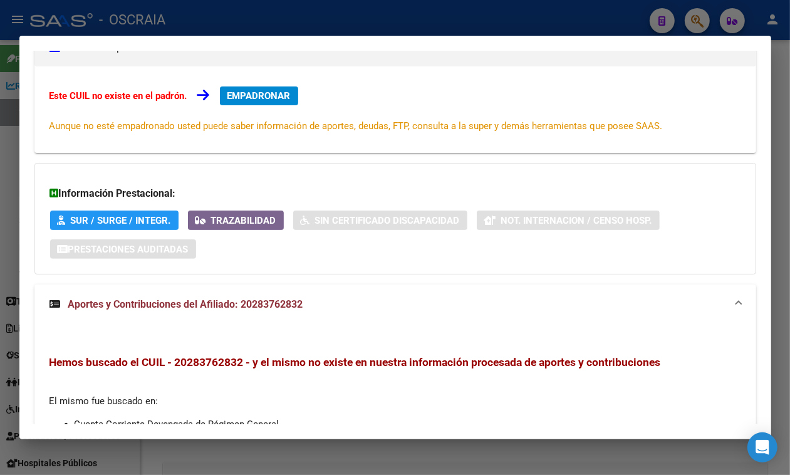
scroll to position [381, 0]
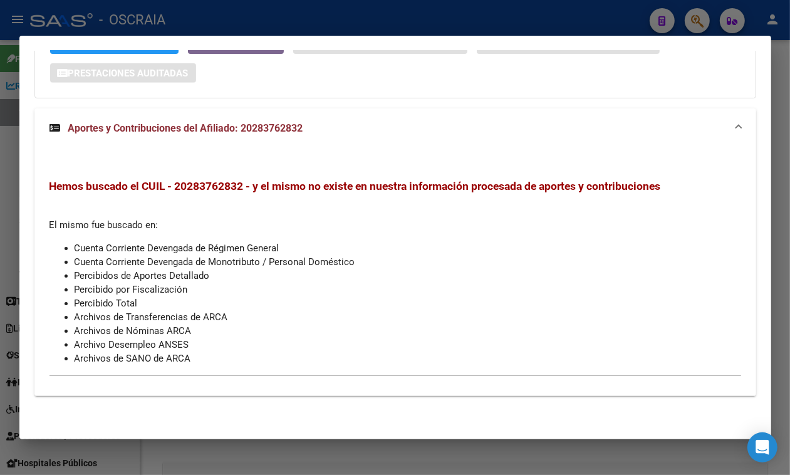
click at [437, 22] on div at bounding box center [395, 237] width 790 height 475
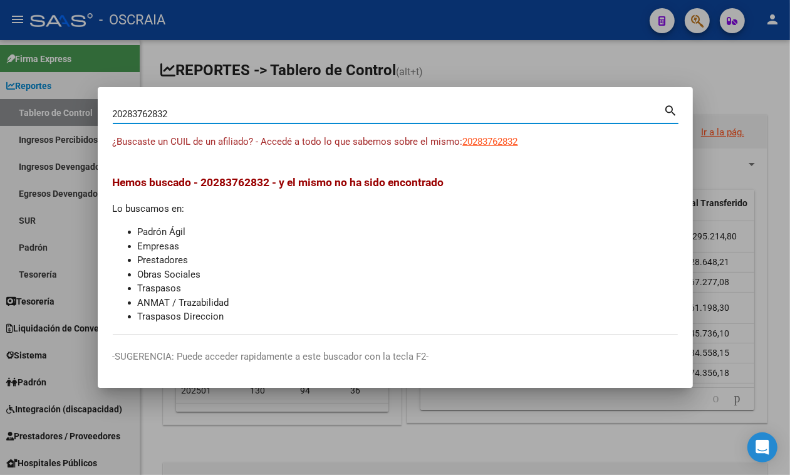
click at [248, 113] on input "20283762832" at bounding box center [388, 113] width 551 height 11
paste input "7327336989"
type input "27327336989"
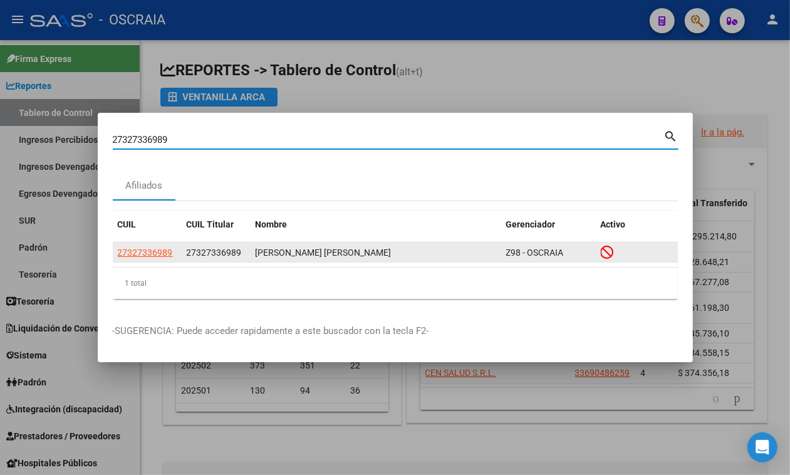
click at [139, 254] on datatable-body-cell "27327336989" at bounding box center [147, 251] width 69 height 19
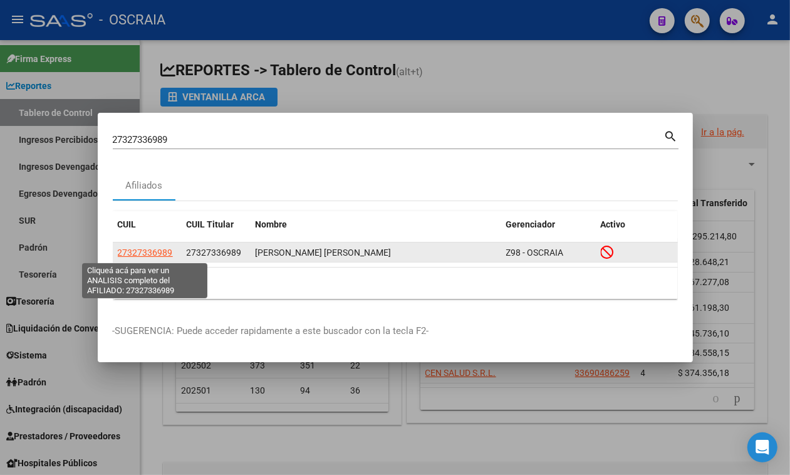
click at [139, 254] on span "27327336989" at bounding box center [145, 252] width 55 height 10
copy span "7336989"
type textarea "27327336989"
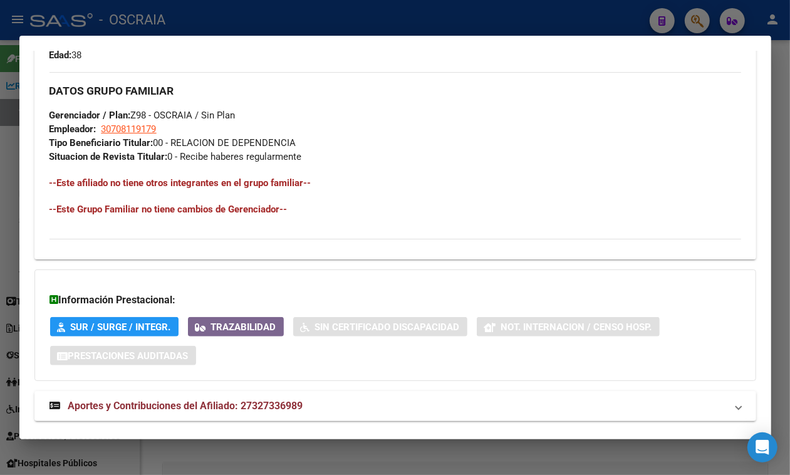
scroll to position [670, 0]
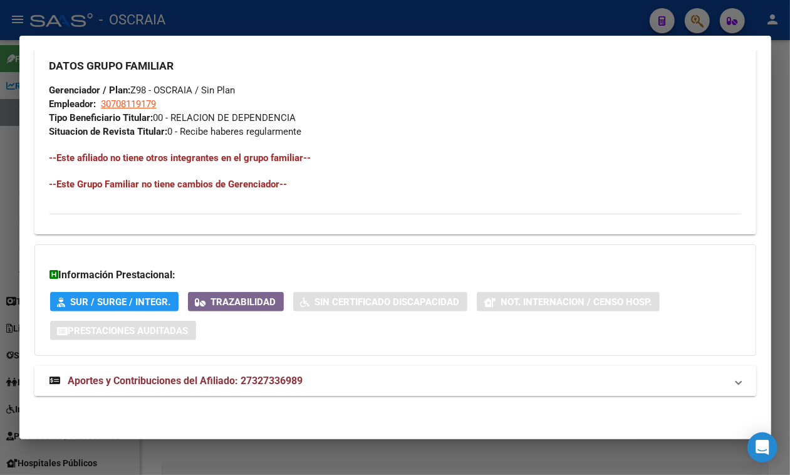
click at [458, 382] on mat-panel-title "Aportes y Contribuciones del Afiliado: 27327336989" at bounding box center [387, 380] width 677 height 15
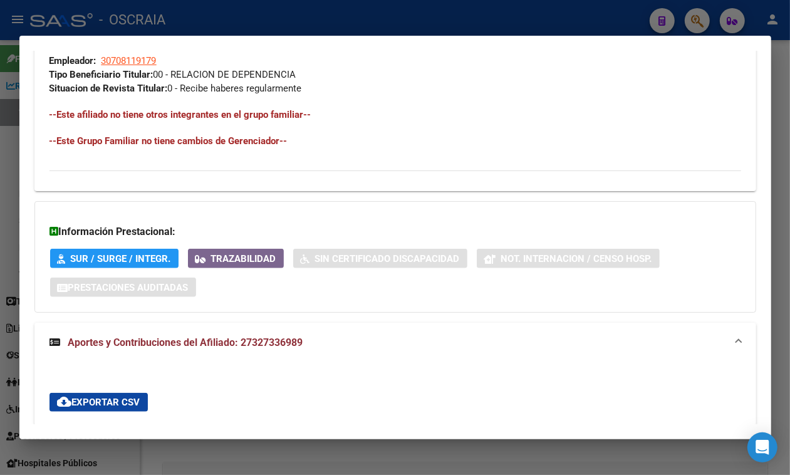
click at [376, 21] on div at bounding box center [395, 237] width 790 height 475
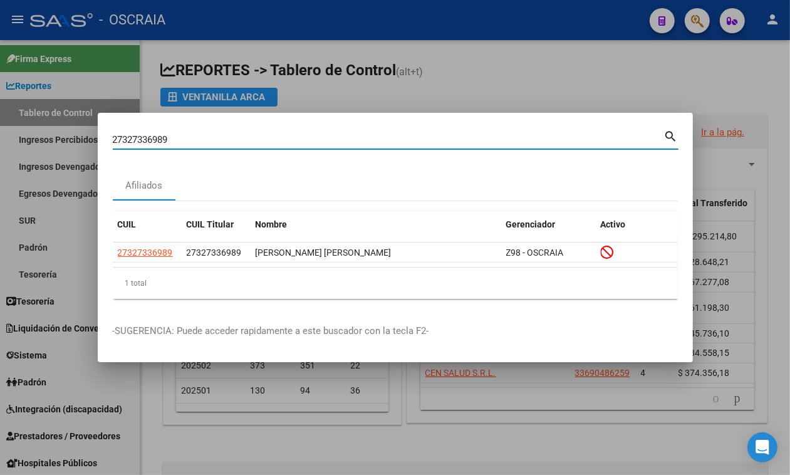
drag, startPoint x: 216, startPoint y: 138, endPoint x: 0, endPoint y: 140, distance: 216.1
click at [0, 140] on div "27327336989 Buscar (apellido, dni, cuil, nro traspaso, cuit, obra social) searc…" at bounding box center [395, 237] width 790 height 475
paste input "0-43091641-7"
type input "20430916417"
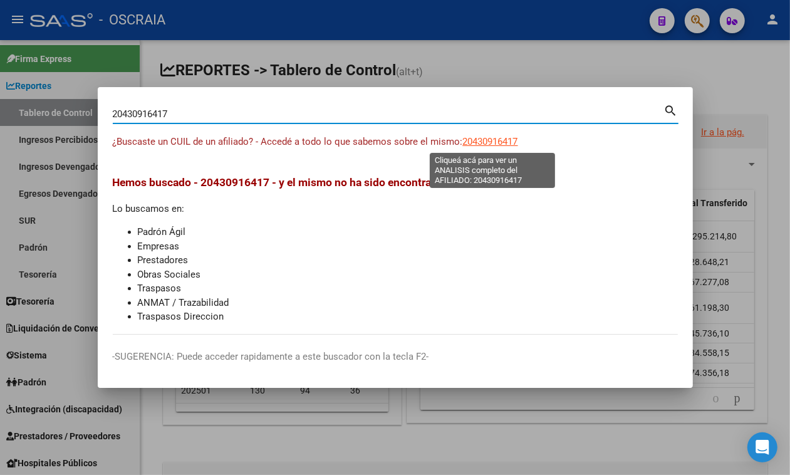
click at [484, 140] on span "20430916417" at bounding box center [490, 141] width 55 height 11
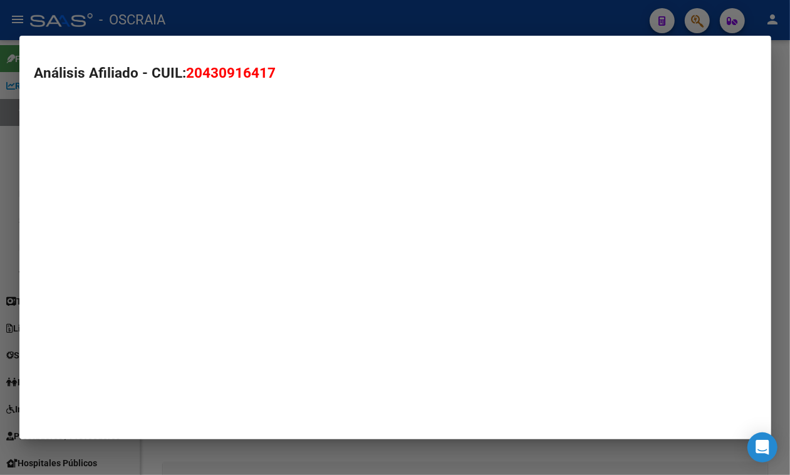
type textarea "20430916417"
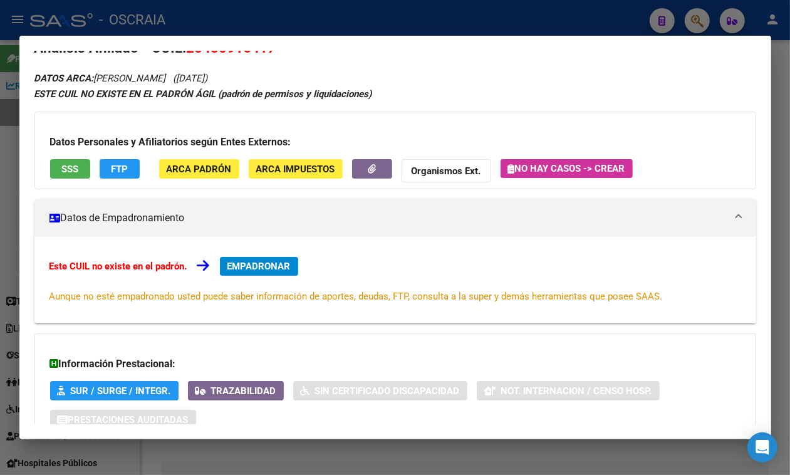
scroll to position [123, 0]
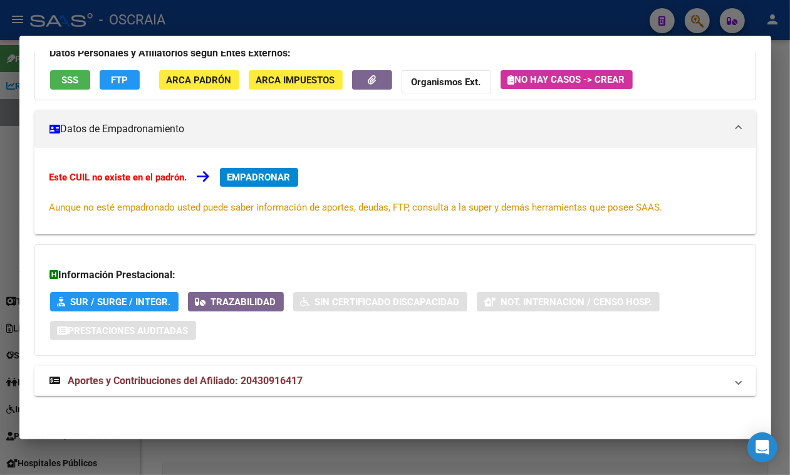
click at [498, 365] on div "DATOS ARCA: CLARAMUNT MAURICIO (22/02/2001) ESTE CUIL NO EXISTE EN EL PADRÓN ÁG…" at bounding box center [395, 195] width 722 height 429
click at [497, 370] on mat-expansion-panel-header "Aportes y Contribuciones del Afiliado: 20430916417" at bounding box center [395, 381] width 722 height 30
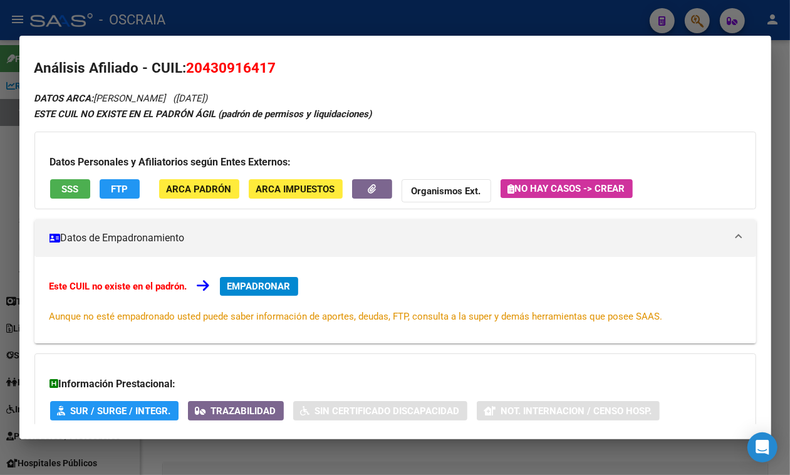
scroll to position [0, 0]
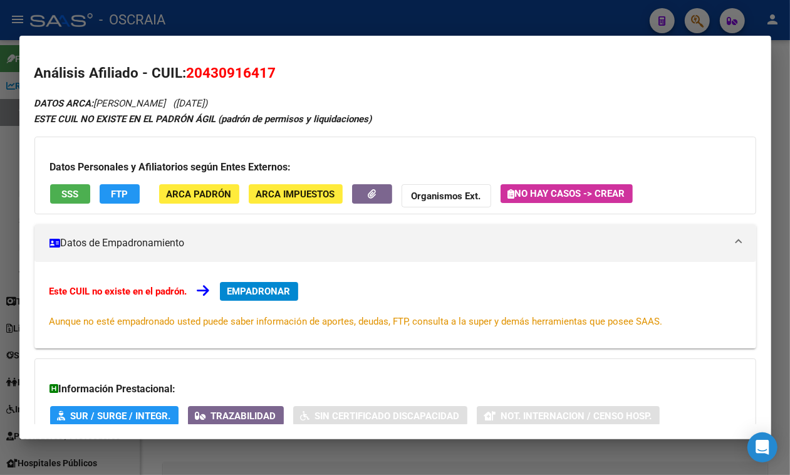
click at [98, 96] on div "DATOS ARCA: CLARAMUNT MAURICIO (22/02/2001) ESTE CUIL NO EXISTE EN EL PADRÓN ÁG…" at bounding box center [395, 438] width 722 height 686
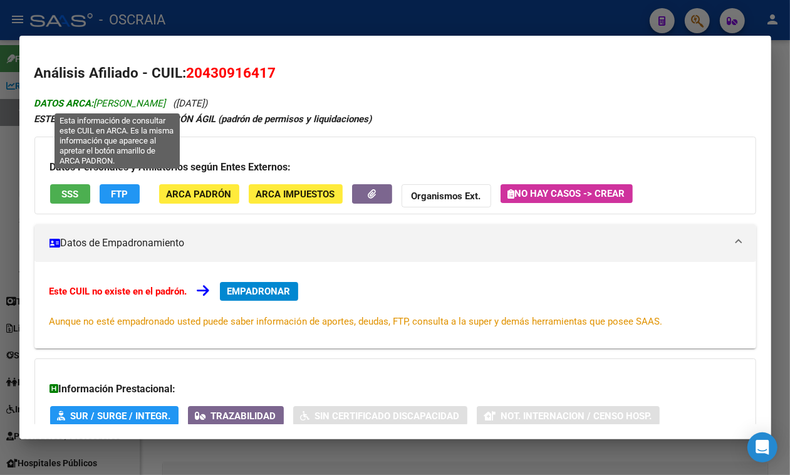
click at [98, 100] on span "DATOS ARCA: CLARAMUNT MAURICIO" at bounding box center [100, 103] width 132 height 11
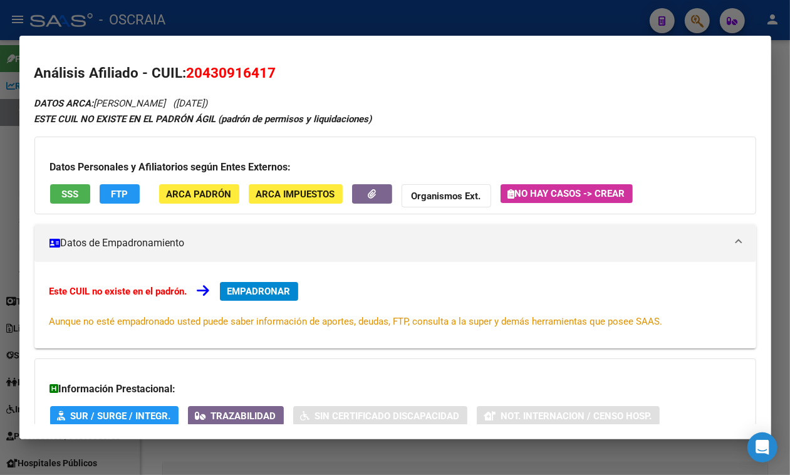
drag, startPoint x: 98, startPoint y: 101, endPoint x: 276, endPoint y: 101, distance: 177.3
click at [276, 101] on div "DATOS ARCA: CLARAMUNT MAURICIO (22/02/2001) ESTE CUIL NO EXISTE EN EL PADRÓN ÁG…" at bounding box center [395, 438] width 722 height 686
copy icon "CLARAMUNT MAURICIO (22/02/2001)"
click at [388, 25] on div at bounding box center [395, 237] width 790 height 475
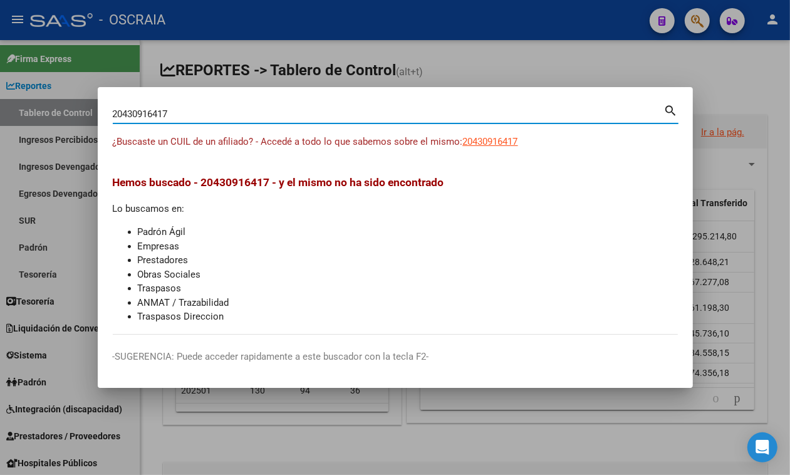
drag, startPoint x: 268, startPoint y: 115, endPoint x: 79, endPoint y: 192, distance: 204.5
click at [79, 192] on div "20430916417 Buscar (apellido, dni, cuil, nro traspaso, cuit, obra social) searc…" at bounding box center [395, 237] width 790 height 475
paste input "-95631575-2"
type input "20956315752"
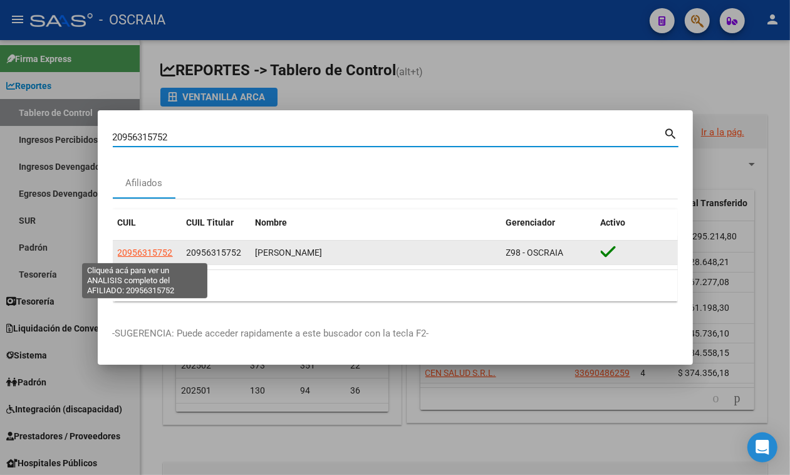
click at [121, 251] on span "20956315752" at bounding box center [145, 252] width 55 height 10
type textarea "20956315752"
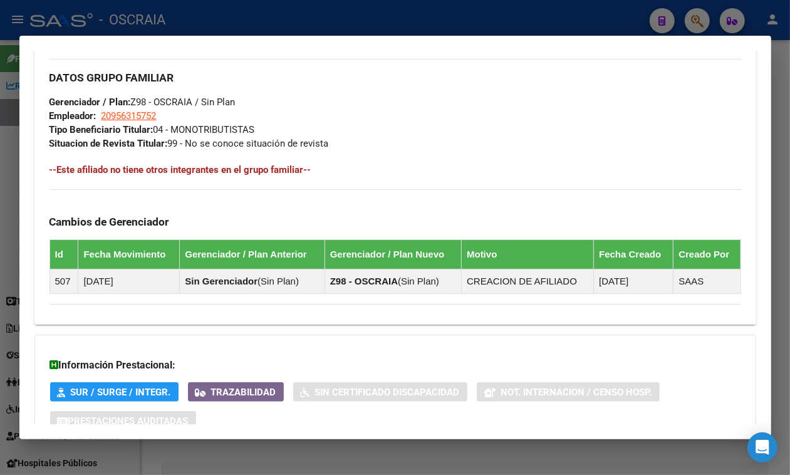
scroll to position [697, 0]
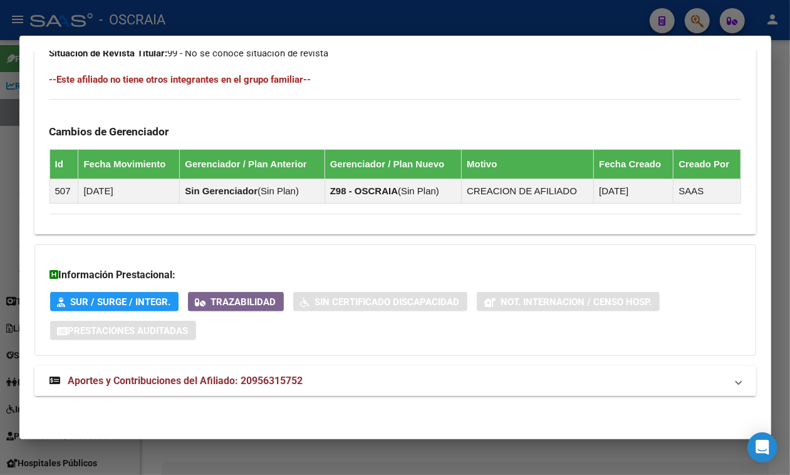
click at [581, 383] on mat-panel-title "Aportes y Contribuciones del Afiliado: 20956315752" at bounding box center [387, 380] width 677 height 15
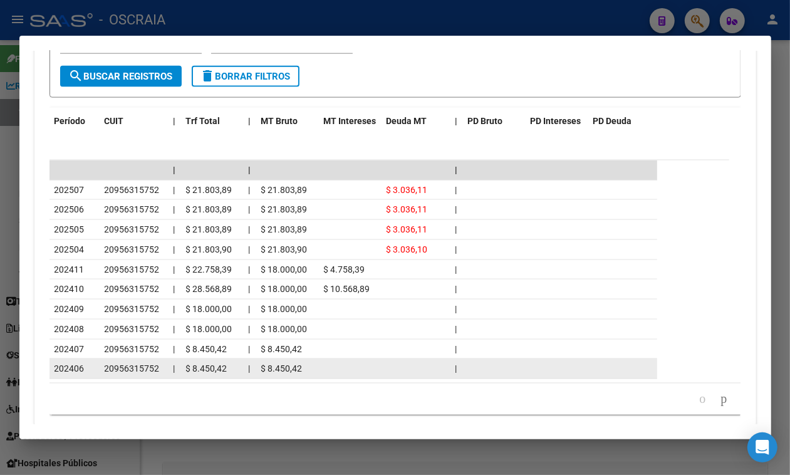
scroll to position [1239, 0]
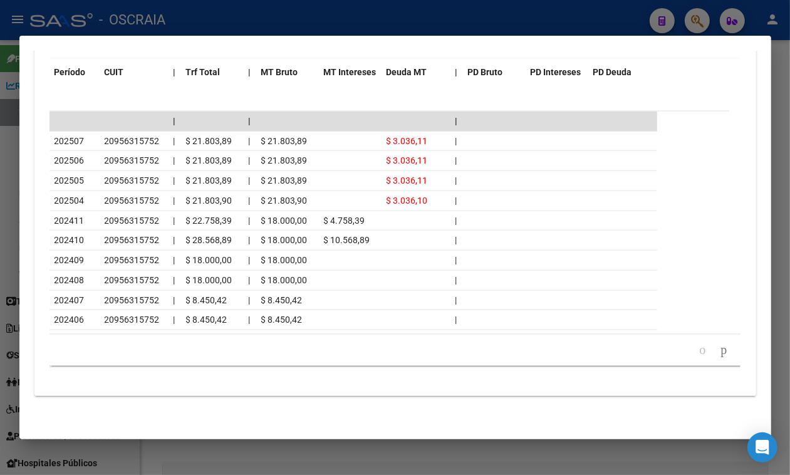
click at [719, 357] on icon "go to next page" at bounding box center [724, 349] width 10 height 15
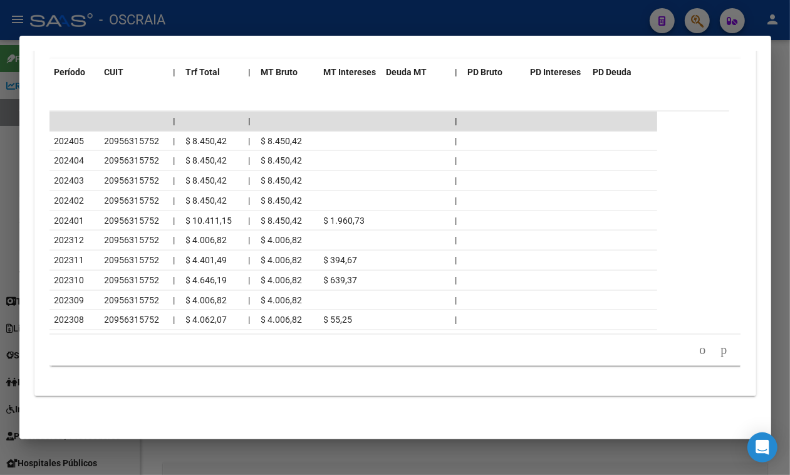
click at [719, 357] on icon "go to next page" at bounding box center [724, 349] width 10 height 15
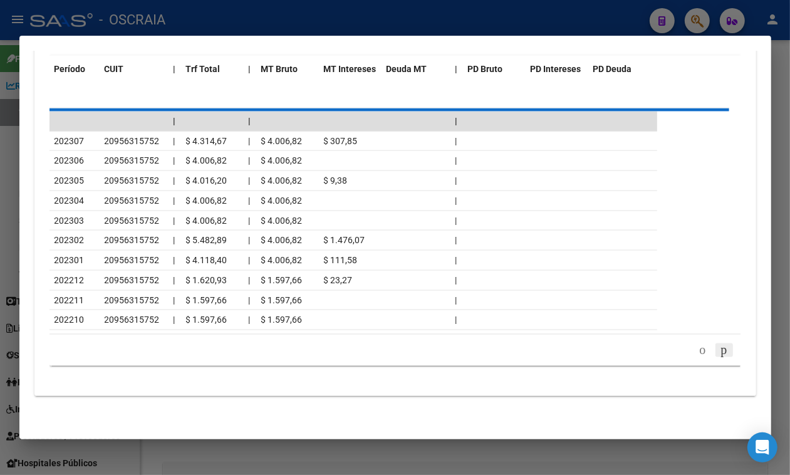
click at [711, 366] on div "179.769.313.486.231.570.000.000.000.000.000.000.000.000.000.000.000.000.000.000…" at bounding box center [395, 350] width 692 height 31
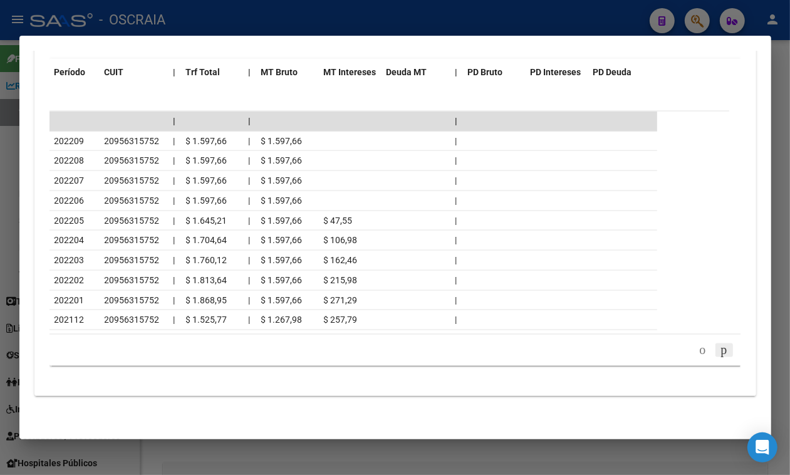
click at [719, 357] on icon "go to next page" at bounding box center [724, 349] width 10 height 15
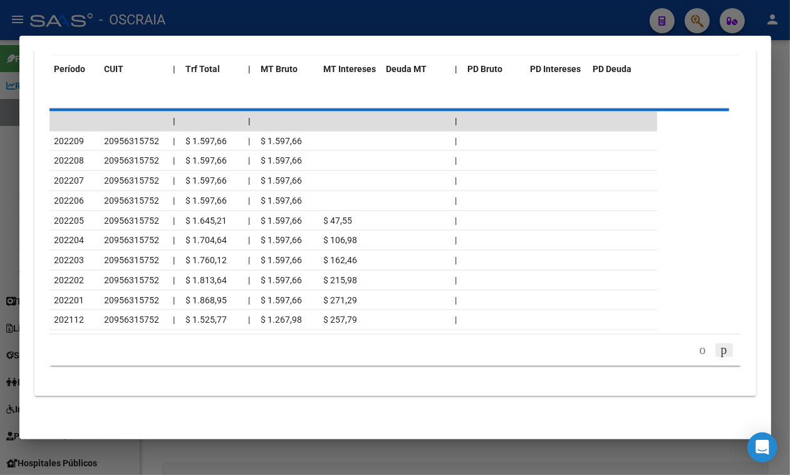
click at [711, 366] on div "179.769.313.486.231.570.000.000.000.000.000.000.000.000.000.000.000.000.000.000…" at bounding box center [395, 350] width 692 height 31
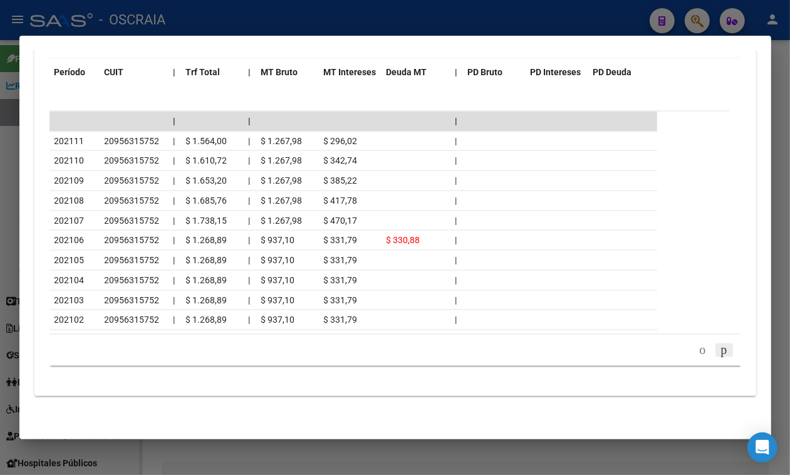
click at [719, 357] on icon "go to next page" at bounding box center [724, 349] width 10 height 15
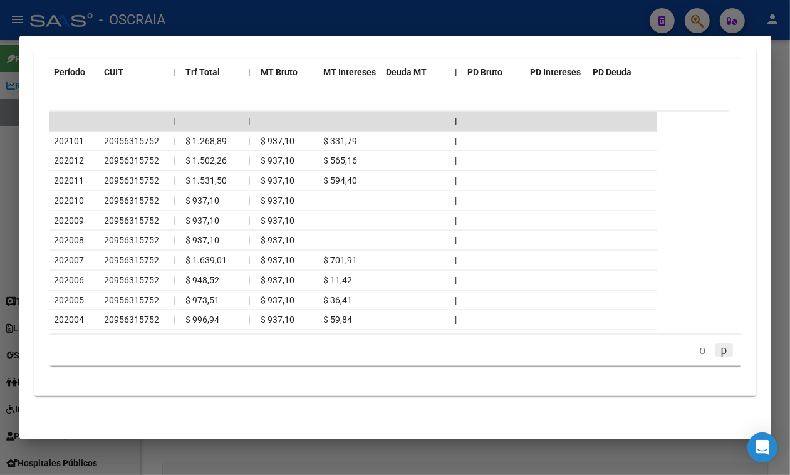
click at [719, 357] on icon "go to next page" at bounding box center [724, 349] width 10 height 15
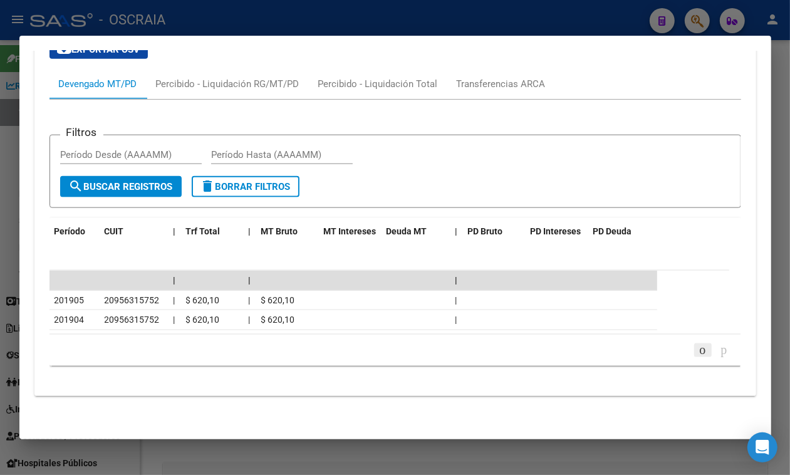
click at [698, 355] on icon "go to previous page" at bounding box center [703, 349] width 10 height 15
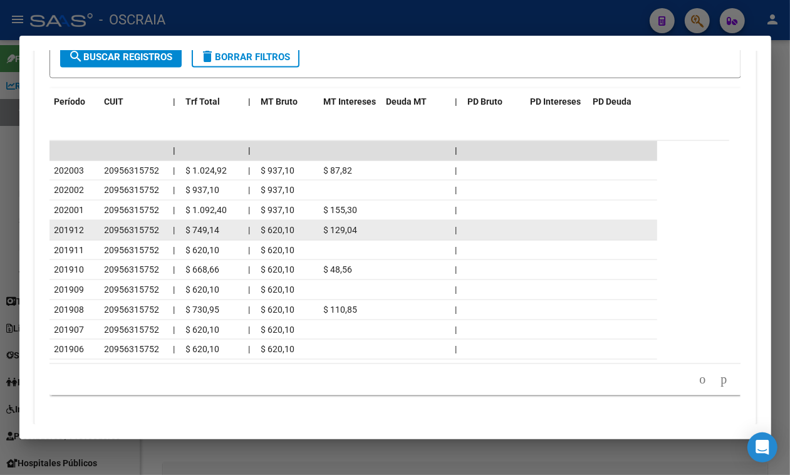
scroll to position [1258, 0]
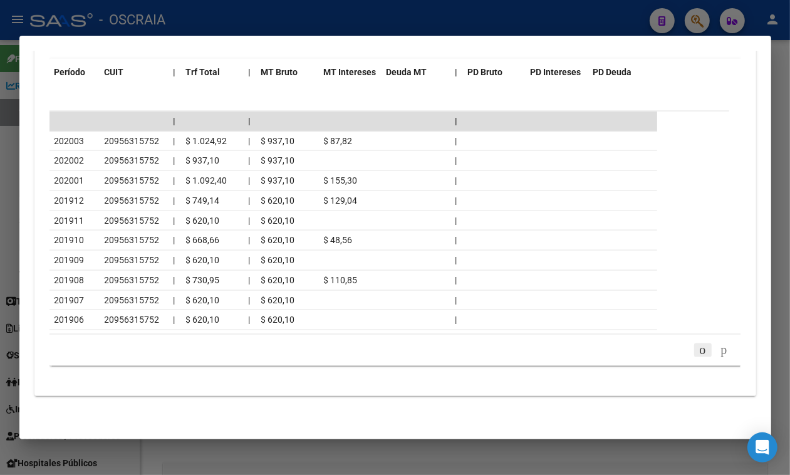
click at [698, 354] on icon "go to previous page" at bounding box center [703, 349] width 10 height 15
click at [698, 355] on icon "go to previous page" at bounding box center [703, 349] width 10 height 15
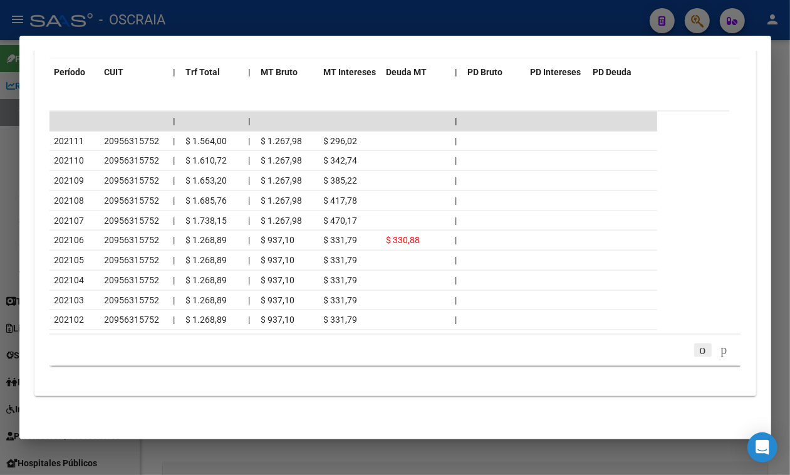
click at [698, 355] on icon "go to previous page" at bounding box center [703, 349] width 10 height 15
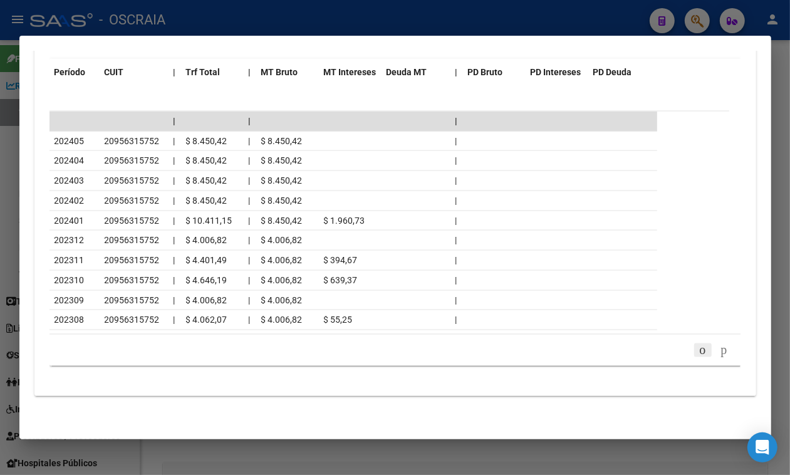
click at [698, 355] on icon "go to previous page" at bounding box center [703, 349] width 10 height 15
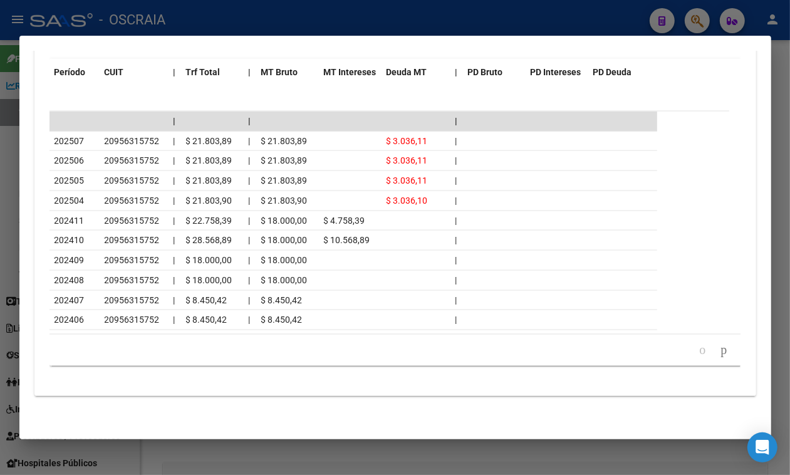
click at [428, 10] on div at bounding box center [395, 237] width 790 height 475
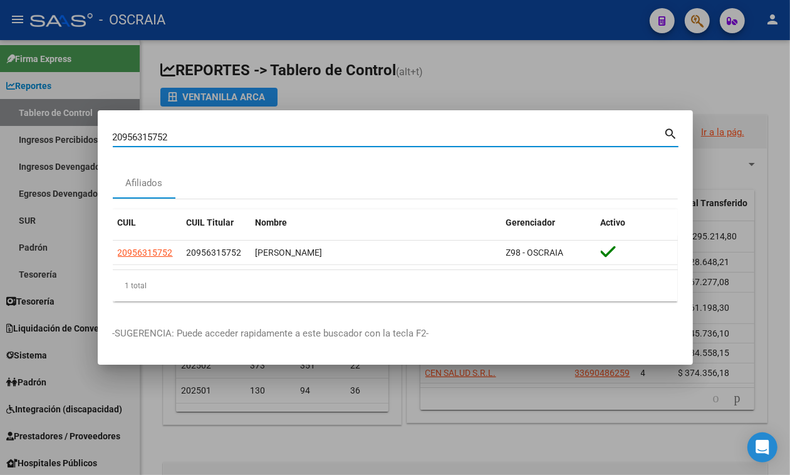
drag, startPoint x: 305, startPoint y: 135, endPoint x: 0, endPoint y: 150, distance: 305.5
click at [0, 150] on div "20956315752 Buscar (apellido, dni, cuil, nro traspaso, cuit, obra social) searc…" at bounding box center [395, 237] width 790 height 475
paste input "96143141"
type input "96143141"
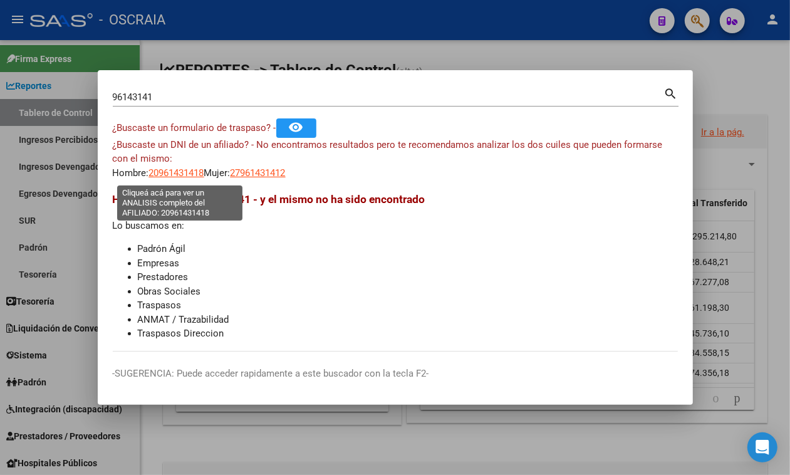
drag, startPoint x: 186, startPoint y: 173, endPoint x: 193, endPoint y: 174, distance: 6.9
click at [193, 174] on span "20961431418" at bounding box center [176, 172] width 55 height 11
type textarea "20961431418"
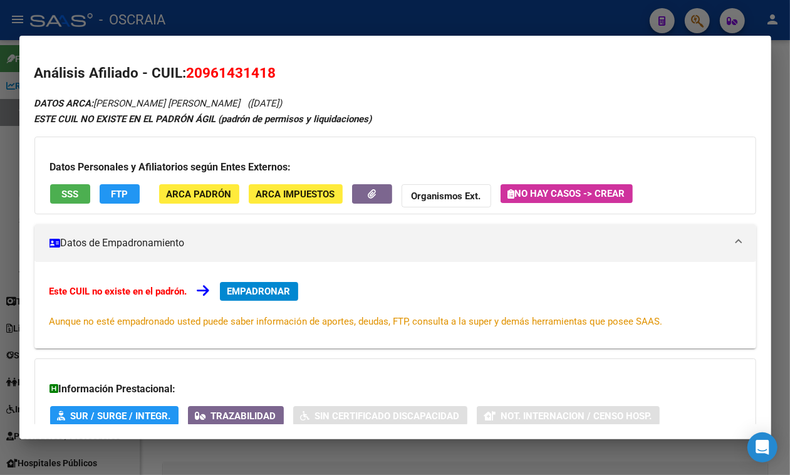
scroll to position [123, 0]
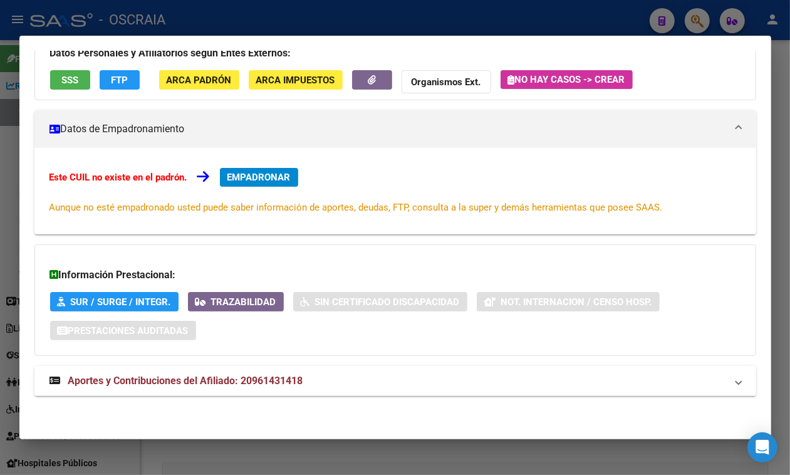
click at [571, 398] on div "DATOS ARCA: FERNANDEZ RONDON OSMAR RAFAEL (25/01/1968) ESTE CUIL NO EXISTE EN E…" at bounding box center [395, 195] width 722 height 429
click at [574, 381] on mat-panel-title "Aportes y Contribuciones del Afiliado: 20961431418" at bounding box center [387, 380] width 677 height 15
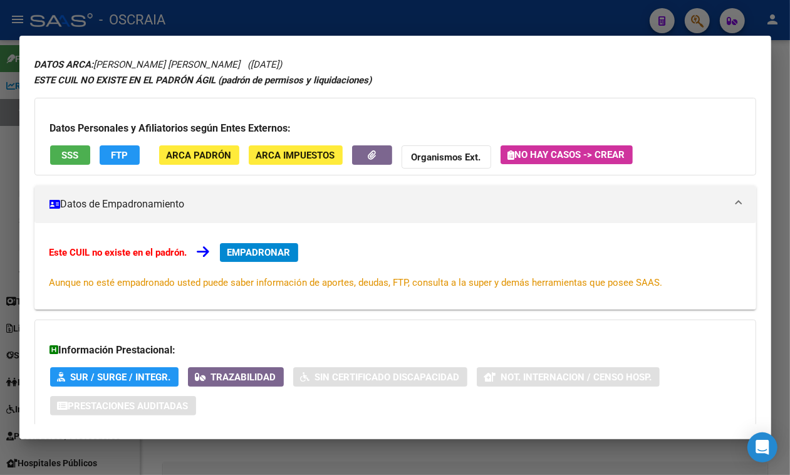
scroll to position [0, 0]
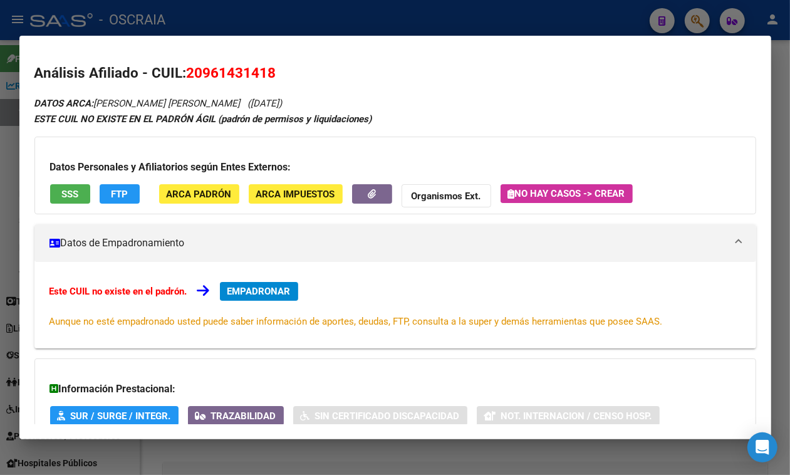
click at [249, 58] on mat-dialog-content "Análisis Afiliado - CUIL: 20961431418 DATOS ARCA: FERNANDEZ RONDON OSMAR RAFAEL…" at bounding box center [395, 237] width 752 height 373
click at [249, 66] on span "20961431418" at bounding box center [232, 73] width 90 height 16
copy span "20961431418"
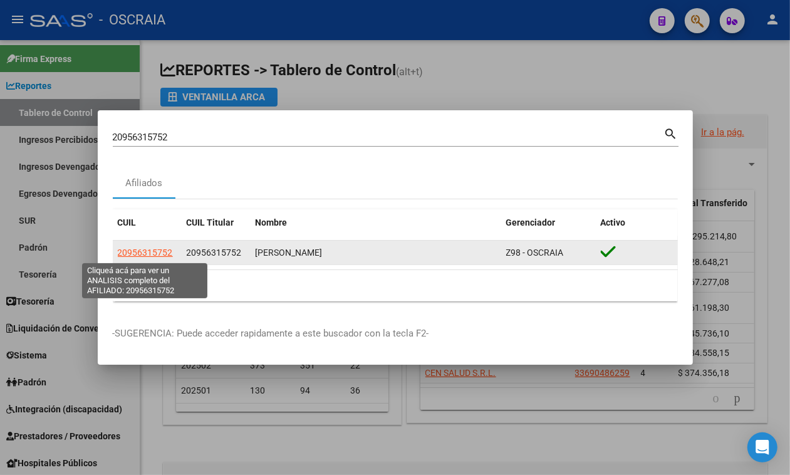
click at [154, 251] on span "20956315752" at bounding box center [145, 252] width 55 height 10
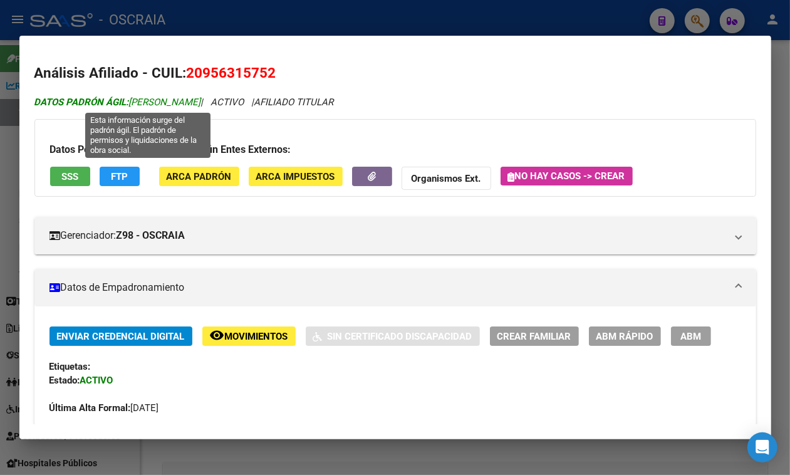
drag, startPoint x: 130, startPoint y: 101, endPoint x: 257, endPoint y: 106, distance: 127.9
click at [201, 106] on span "DATOS PADRÓN ÁGIL: DE OLIVEIRA FERNANDO CAIO" at bounding box center [117, 101] width 167 height 11
copy span "DE OLIVEIRA FERNANDO CAIO"
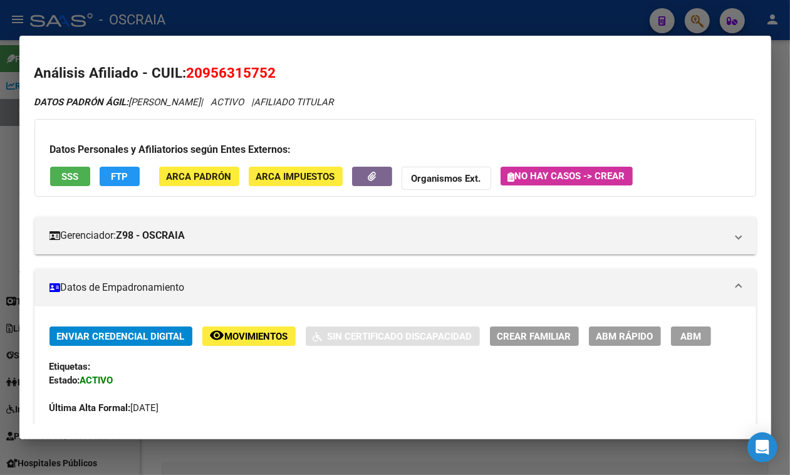
click at [211, 70] on span "20956315752" at bounding box center [232, 73] width 90 height 16
copy span "20956315752"
click at [51, 179] on button "SSS" at bounding box center [70, 176] width 40 height 19
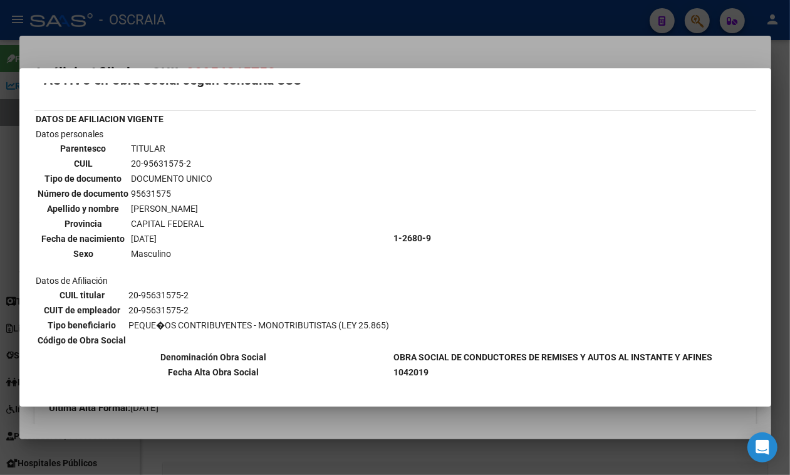
scroll to position [24, 0]
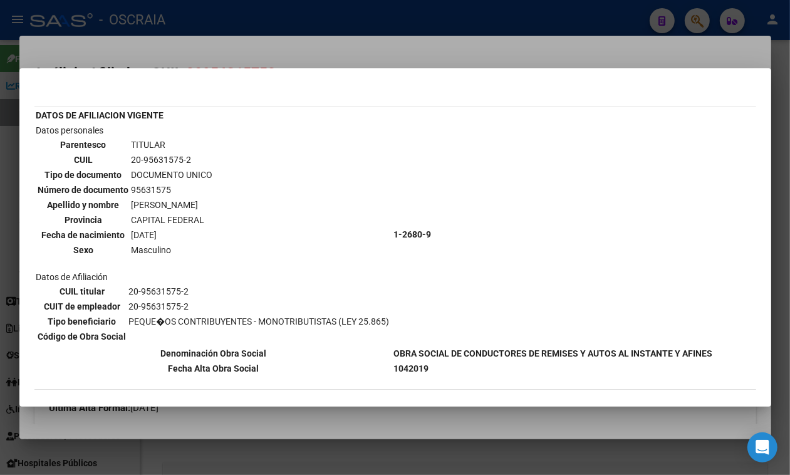
click at [146, 228] on td "28-11-1994" at bounding box center [172, 235] width 83 height 14
copy tbody "28-11-1994"
click at [222, 82] on mat-dialog-container "--ACTIVO en Obra Social según consulta SSS-- DATOS DE AFILIACION VIGENTE Datos …" at bounding box center [395, 237] width 752 height 339
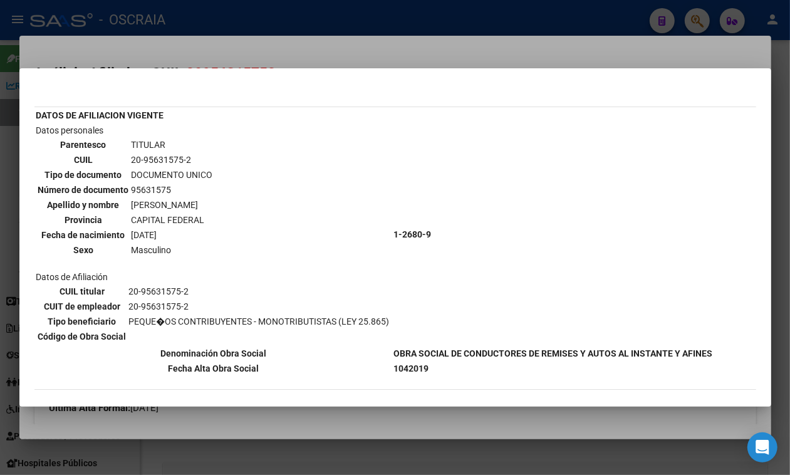
click at [222, 78] on mat-dialog-container "--ACTIVO en Obra Social según consulta SSS-- DATOS DE AFILIACION VIGENTE Datos …" at bounding box center [395, 237] width 752 height 339
click at [321, 56] on div at bounding box center [395, 237] width 790 height 475
drag, startPoint x: 321, startPoint y: 56, endPoint x: 315, endPoint y: 48, distance: 9.9
click at [318, 51] on mat-dialog-content "Análisis Afiliado - CUIL: 20956315752 DATOS PADRÓN ÁGIL: DE OLIVEIRA FERNANDO C…" at bounding box center [395, 237] width 752 height 373
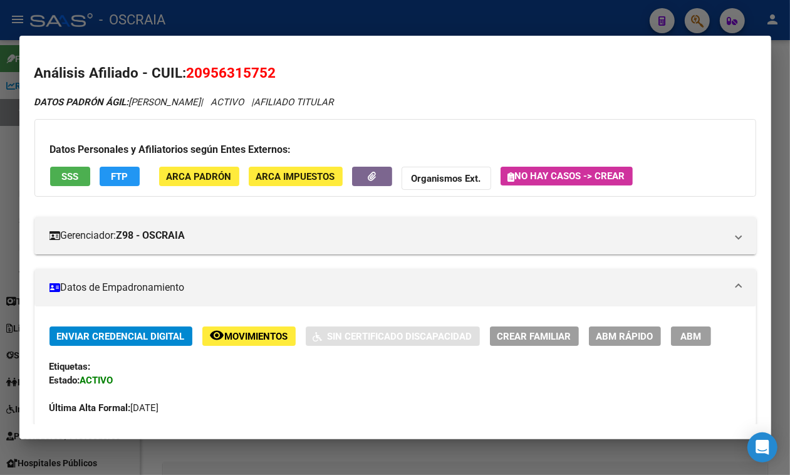
click at [298, 18] on div at bounding box center [395, 237] width 790 height 475
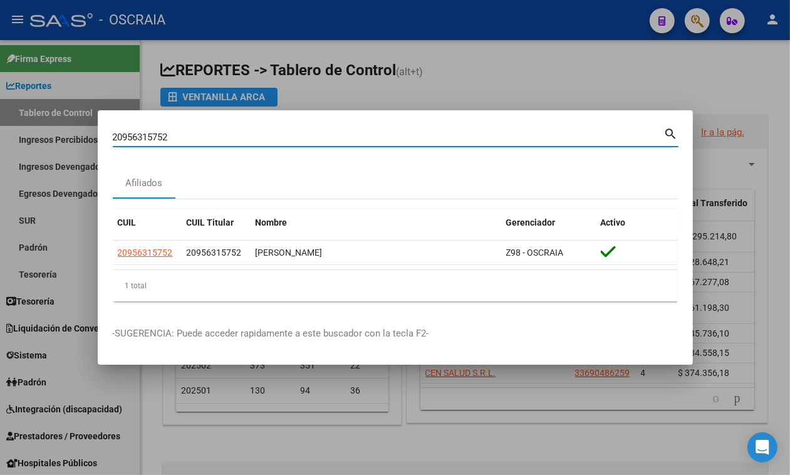
drag, startPoint x: 217, startPoint y: 138, endPoint x: 0, endPoint y: 70, distance: 227.9
click at [0, 130] on div "20956315752 Buscar (apellido, dni, cuil, nro traspaso, cuit, obra social) searc…" at bounding box center [395, 237] width 790 height 475
paste input "-25546082-0"
type input "20255460820"
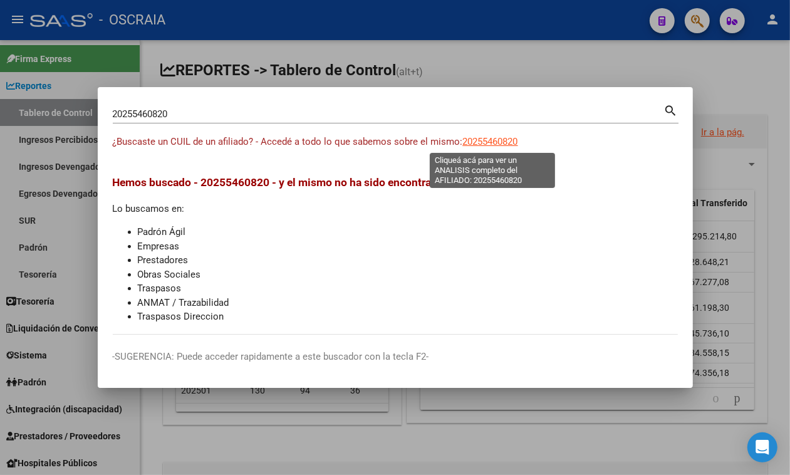
click at [489, 138] on span "20255460820" at bounding box center [490, 141] width 55 height 11
type textarea "20255460820"
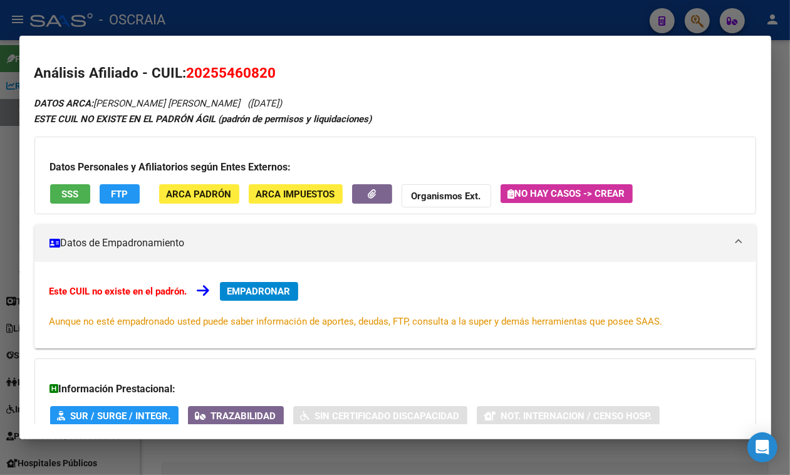
drag, startPoint x: 98, startPoint y: 101, endPoint x: 289, endPoint y: 102, distance: 190.5
click at [289, 102] on div "DATOS ARCA: VELAZQUEZ VICTOR MANUEL (05/03/1977) ESTE CUIL NO EXISTE EN EL PADR…" at bounding box center [395, 309] width 722 height 429
copy icon "VELAZQUEZ VICTOR MANUEL (05/03/1977)"
click at [217, 70] on span "20255460820" at bounding box center [232, 73] width 90 height 16
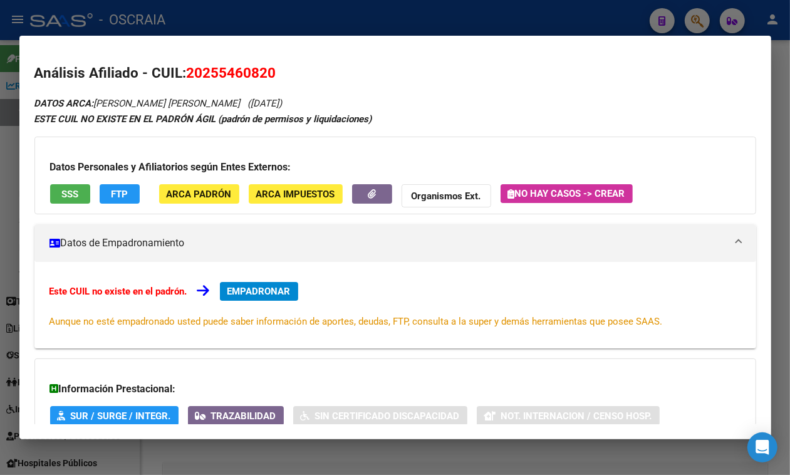
copy span "20255460820"
